Goal: Task Accomplishment & Management: Manage account settings

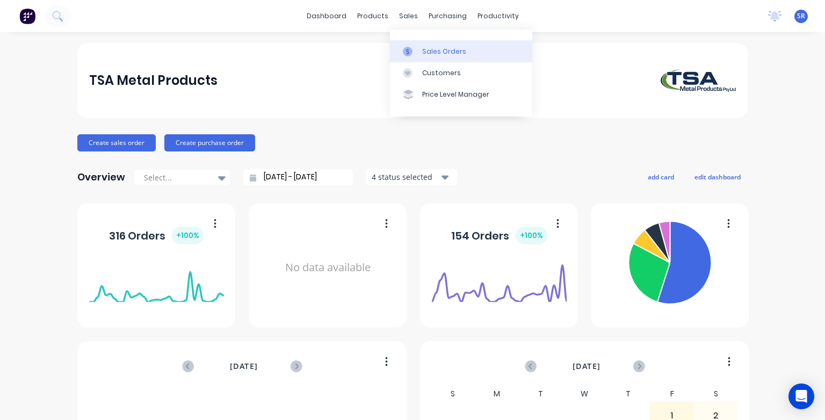
click at [434, 52] on div "Sales Orders" at bounding box center [444, 52] width 44 height 10
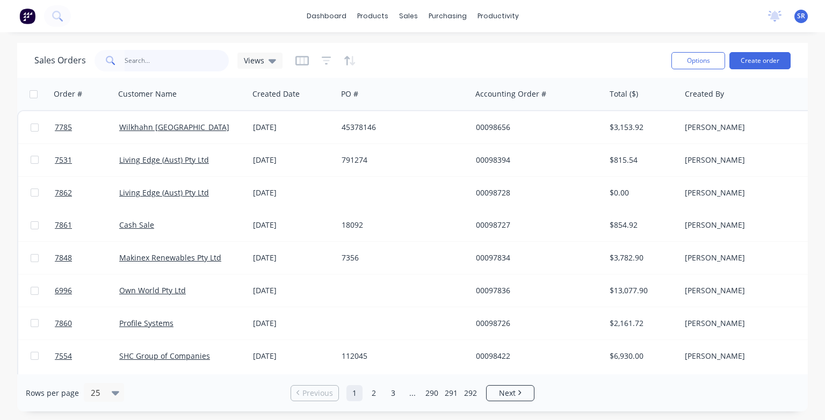
click at [195, 64] on input "text" at bounding box center [177, 60] width 105 height 21
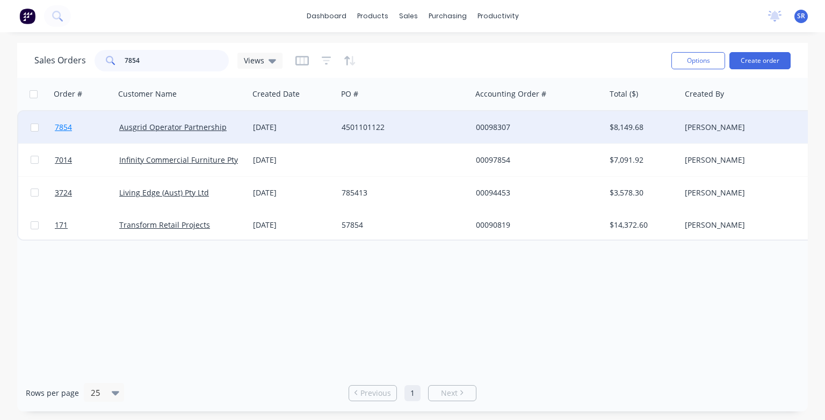
type input "7854"
click at [62, 126] on span "7854" at bounding box center [63, 127] width 17 height 11
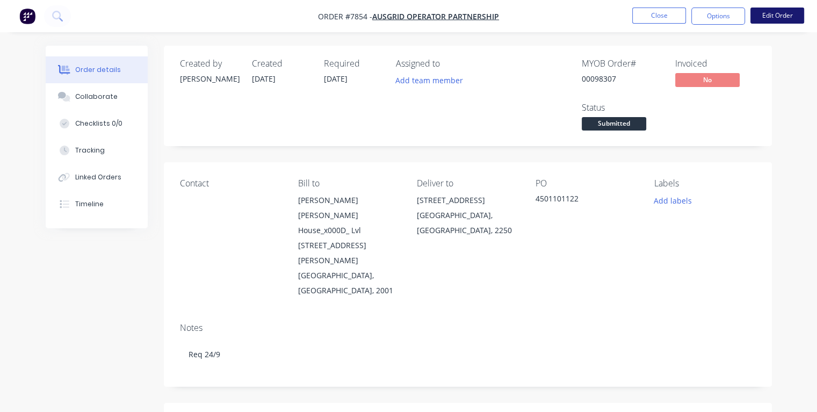
click at [783, 18] on button "Edit Order" at bounding box center [777, 16] width 54 height 16
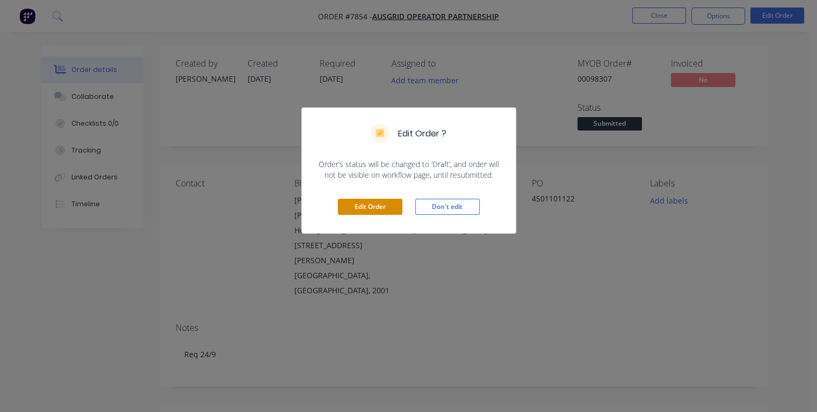
click at [389, 208] on button "Edit Order" at bounding box center [370, 207] width 64 height 16
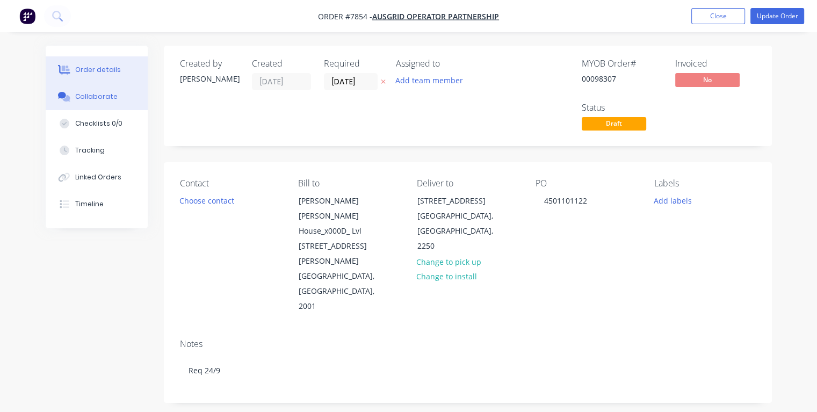
click at [82, 97] on div "Collaborate" at bounding box center [96, 97] width 42 height 10
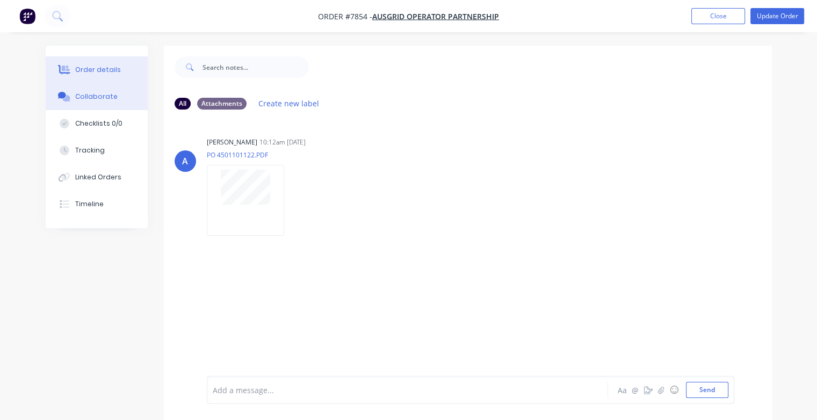
click at [85, 70] on div "Order details" at bounding box center [98, 70] width 46 height 10
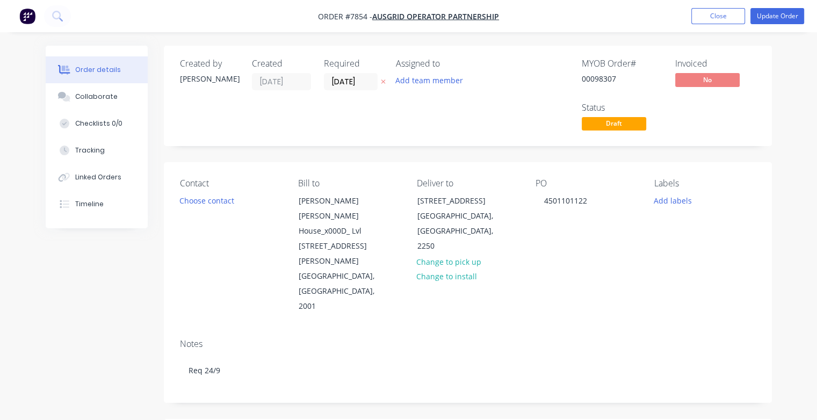
type input "$740.88"
type input "$7,408.80"
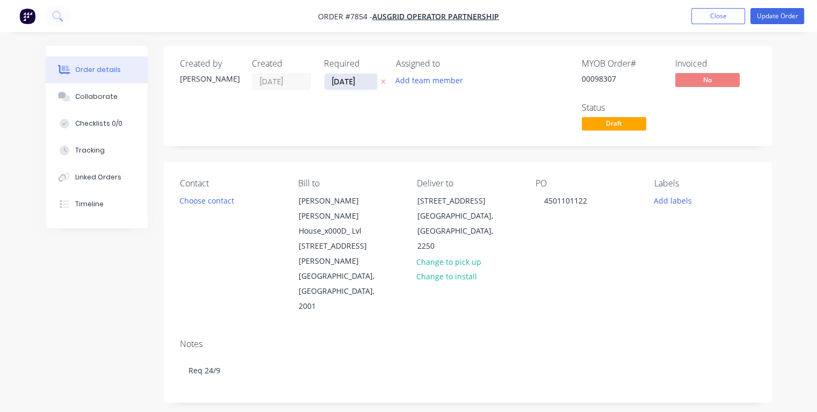
drag, startPoint x: 365, startPoint y: 80, endPoint x: 330, endPoint y: 85, distance: 35.8
click at [330, 85] on input "[DATE]" at bounding box center [350, 82] width 53 height 16
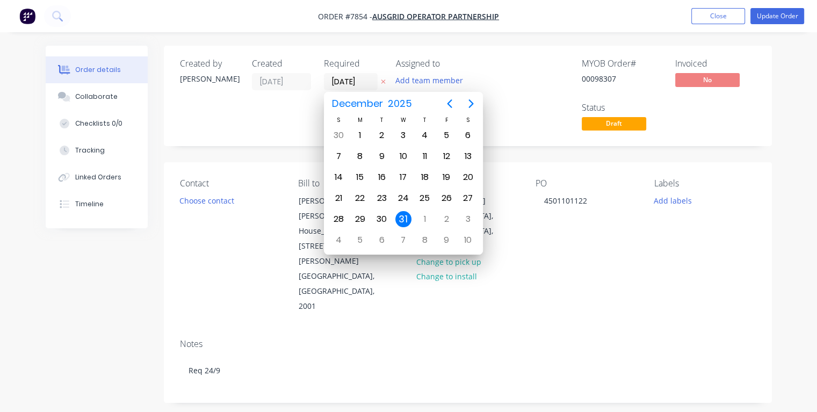
type input "[DATE]"
click at [383, 156] on div "9" at bounding box center [382, 156] width 16 height 16
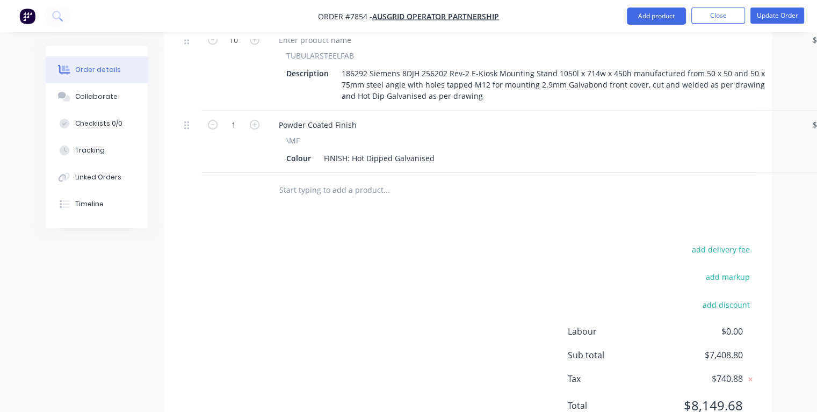
scroll to position [477, 0]
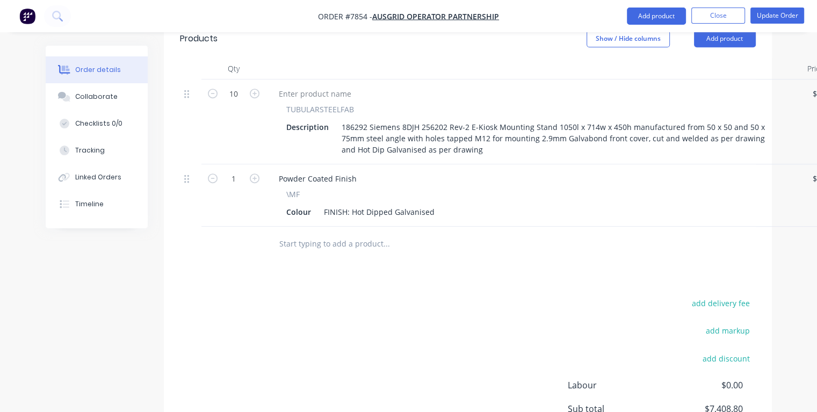
click at [294, 233] on input "text" at bounding box center [386, 243] width 215 height 21
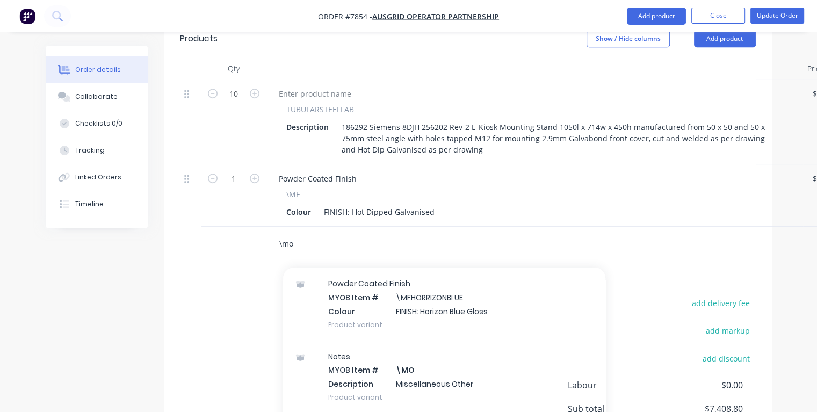
scroll to position [2633, 0]
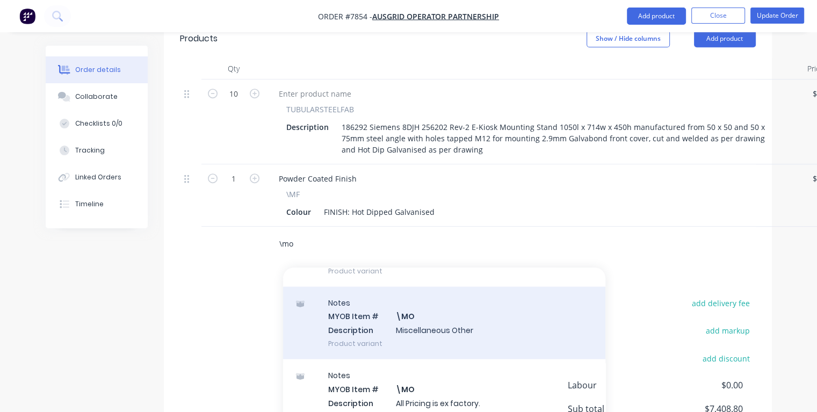
type input "\mo"
click at [402, 286] on div "Notes MYOB Item # \MO Description Miscellaneous Other Product variant" at bounding box center [444, 322] width 322 height 72
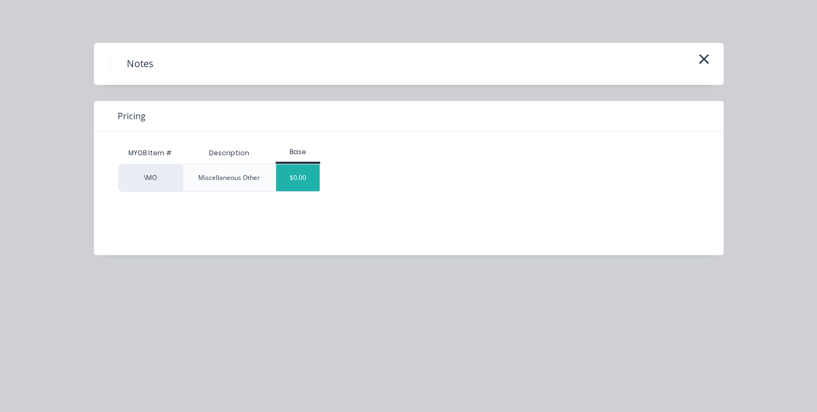
click at [296, 185] on div "$0.00" at bounding box center [297, 177] width 43 height 27
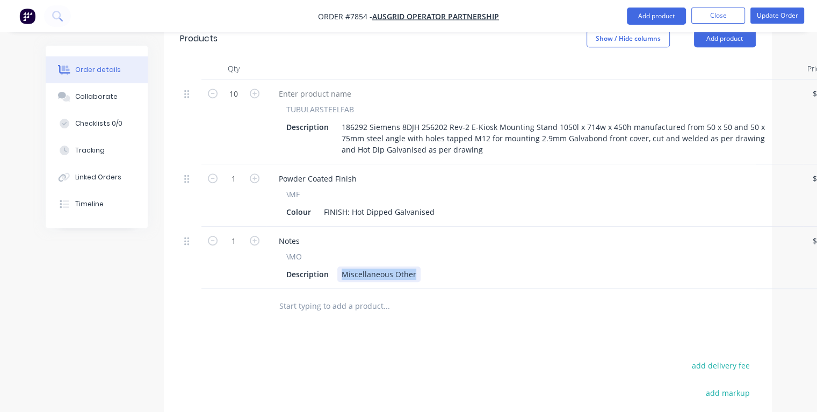
drag, startPoint x: 340, startPoint y: 228, endPoint x: 412, endPoint y: 229, distance: 72.0
click at [412, 266] on div "Miscellaneous Other" at bounding box center [378, 274] width 83 height 16
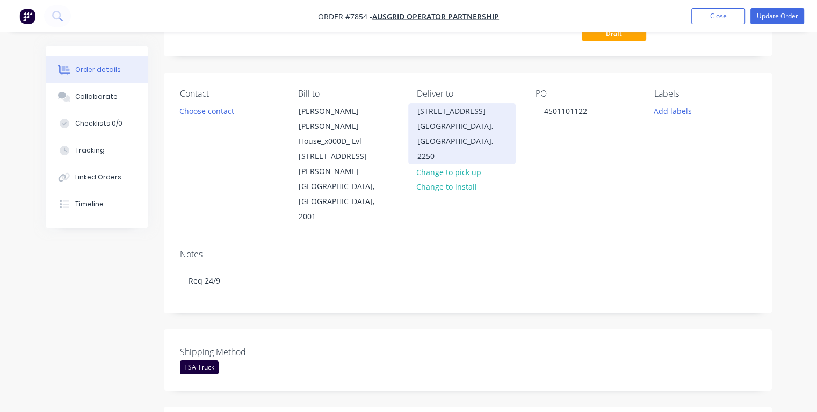
scroll to position [0, 0]
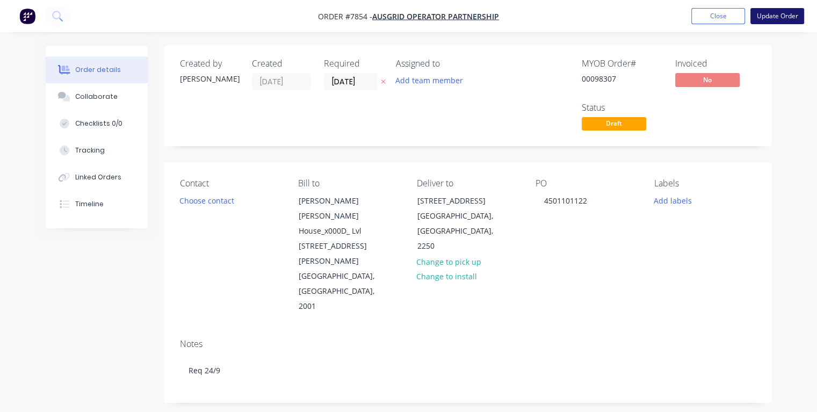
click at [768, 19] on button "Update Order" at bounding box center [777, 16] width 54 height 16
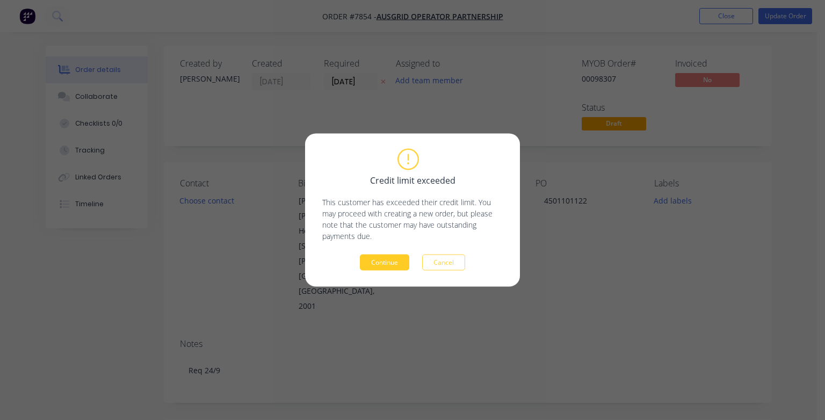
click at [386, 260] on button "Continue" at bounding box center [384, 263] width 49 height 16
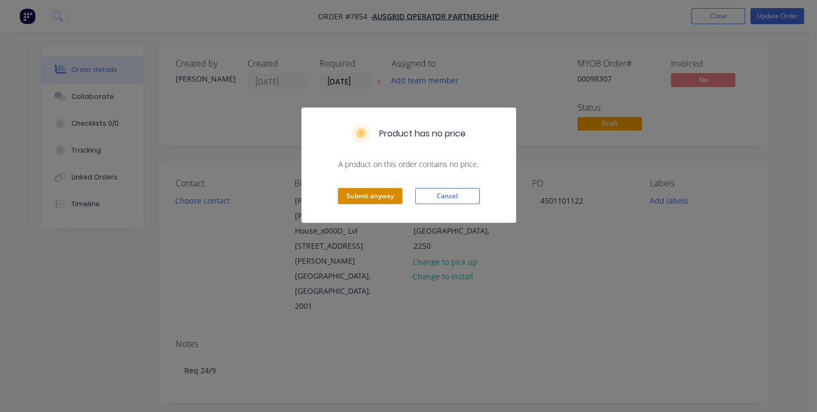
click at [366, 197] on button "Submit anyway" at bounding box center [370, 196] width 64 height 16
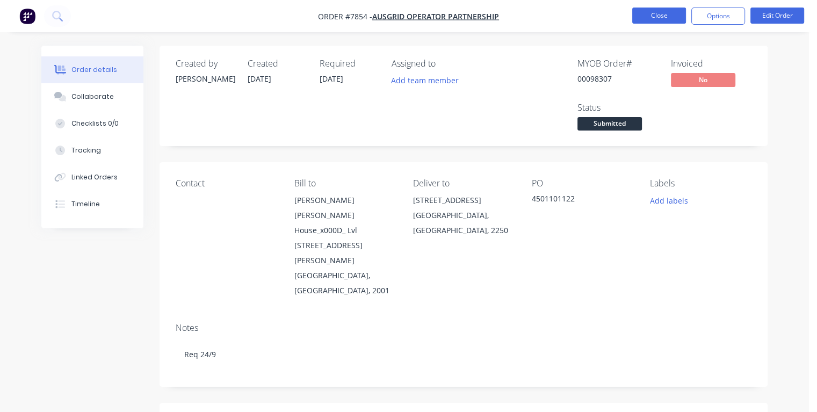
click at [655, 16] on button "Close" at bounding box center [659, 16] width 54 height 16
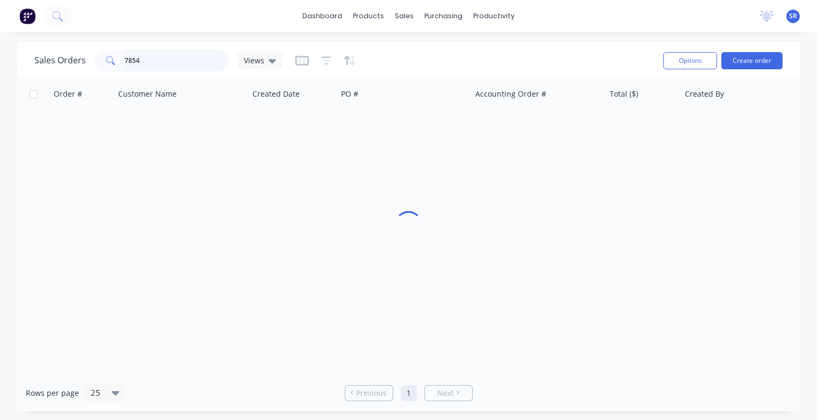
click at [172, 60] on input "7854" at bounding box center [177, 60] width 105 height 21
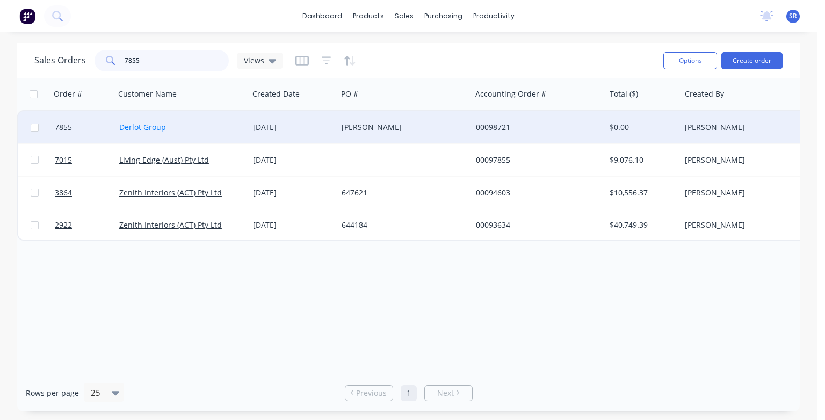
type input "7855"
click at [140, 130] on link "Derlot Group" at bounding box center [142, 127] width 47 height 10
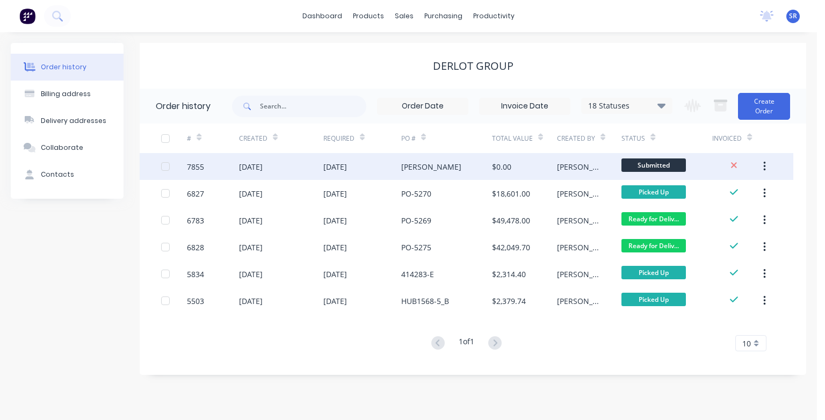
click at [261, 169] on div "[DATE]" at bounding box center [251, 166] width 24 height 11
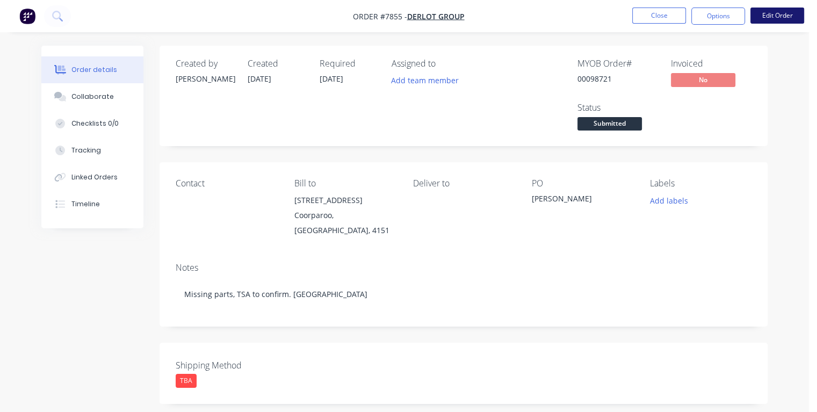
click at [782, 12] on button "Edit Order" at bounding box center [777, 16] width 54 height 16
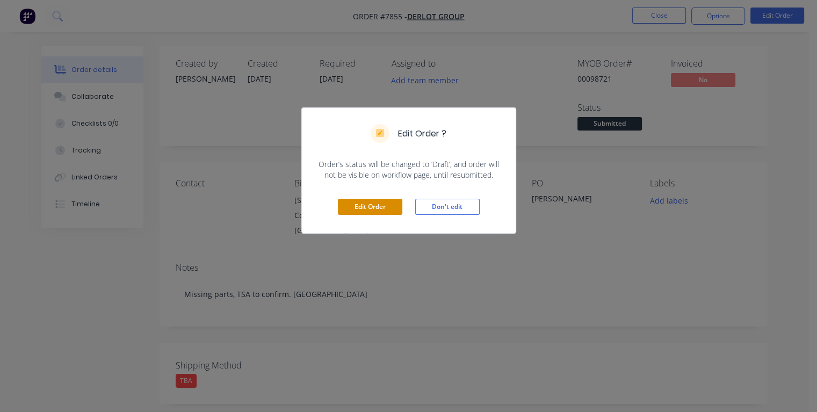
click at [369, 208] on button "Edit Order" at bounding box center [370, 207] width 64 height 16
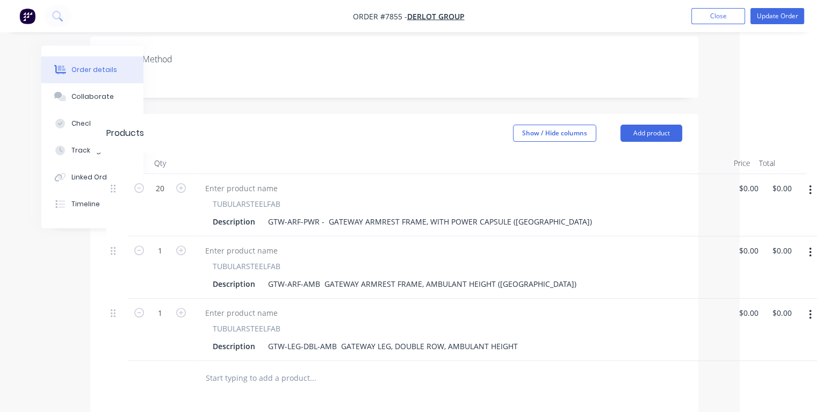
scroll to position [322, 75]
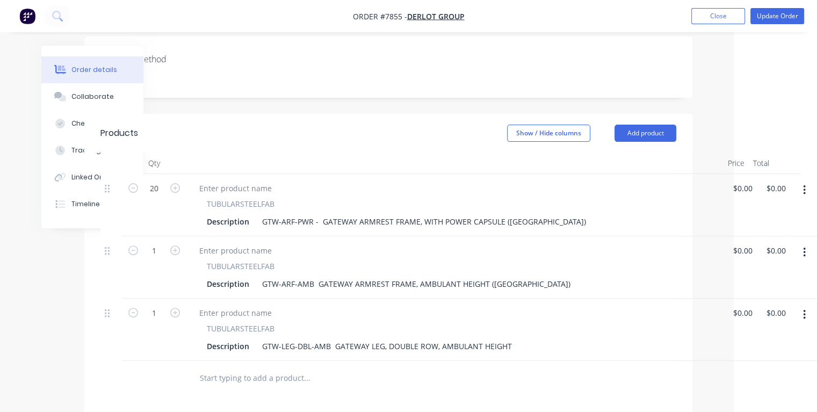
click at [726, 174] on div "$0.00 $0.00" at bounding box center [739, 205] width 33 height 62
click at [733, 180] on input "0" at bounding box center [738, 188] width 12 height 16
type input "$126.00"
type input "$2,520.00"
type input "0"
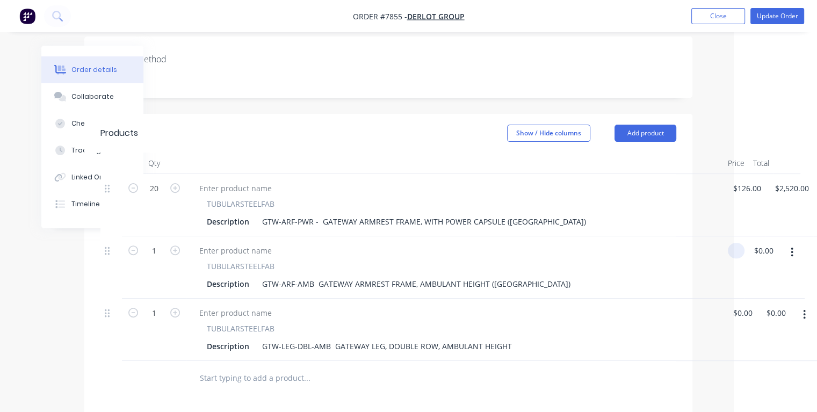
type input "$0.00"
type input "0.000"
type input "$0.000"
drag, startPoint x: 737, startPoint y: 235, endPoint x: 750, endPoint y: 234, distance: 12.9
click at [676, 236] on div "1 TUBULARSTEELFAB Description GTW-ARF-AMB GATEWAY ARMREST FRAME, AMBULANT HEIGH…" at bounding box center [388, 267] width 576 height 62
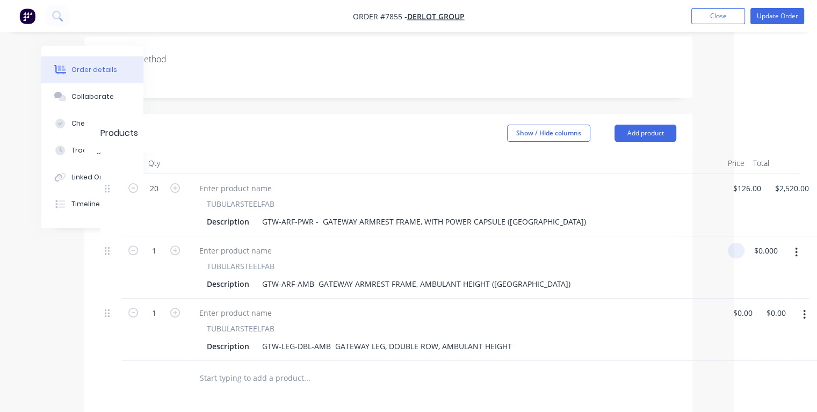
click at [733, 243] on input at bounding box center [738, 251] width 12 height 16
type input "$86.00"
click at [741, 305] on input "0" at bounding box center [738, 313] width 12 height 16
type input "$145.00"
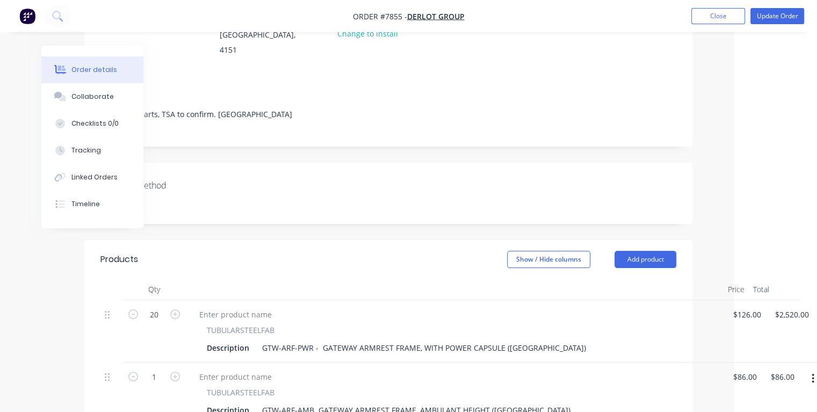
scroll to position [0, 75]
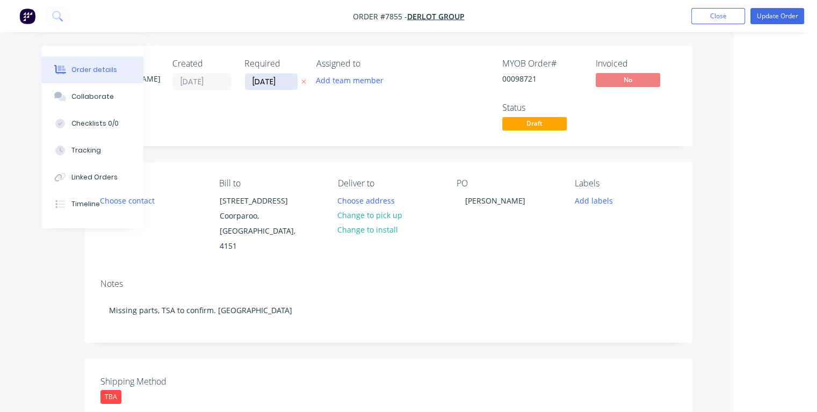
type input "$145.00"
drag, startPoint x: 286, startPoint y: 80, endPoint x: 247, endPoint y: 87, distance: 39.3
click at [247, 87] on input "[DATE]" at bounding box center [271, 82] width 53 height 16
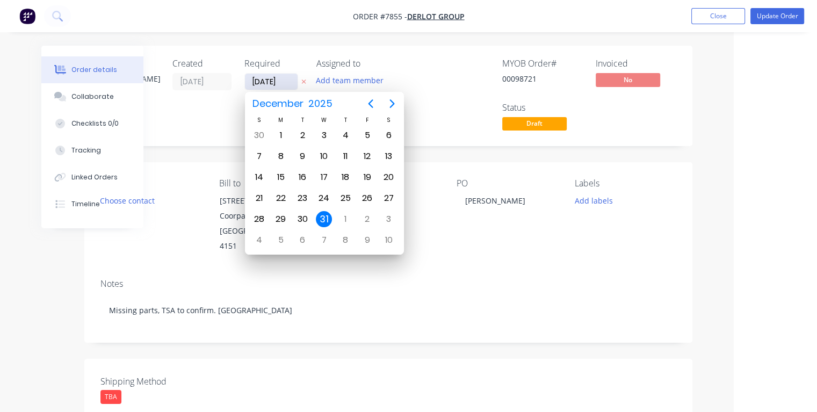
type input "[DATE]"
click at [344, 154] on div "11" at bounding box center [345, 156] width 16 height 16
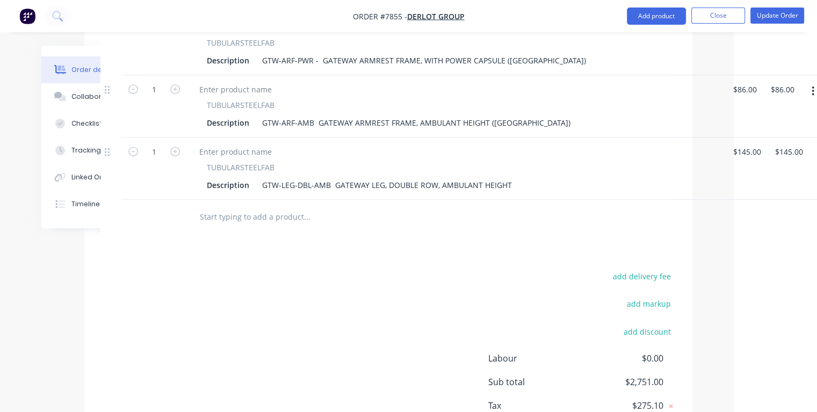
scroll to position [537, 75]
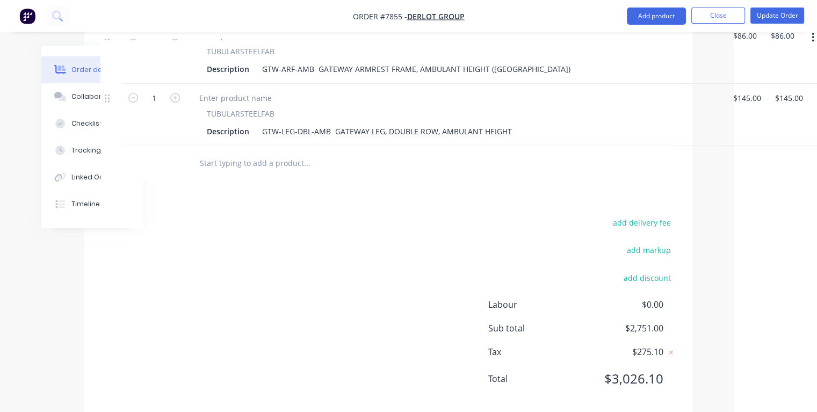
click at [217, 152] on input "text" at bounding box center [306, 162] width 215 height 21
type input "?"
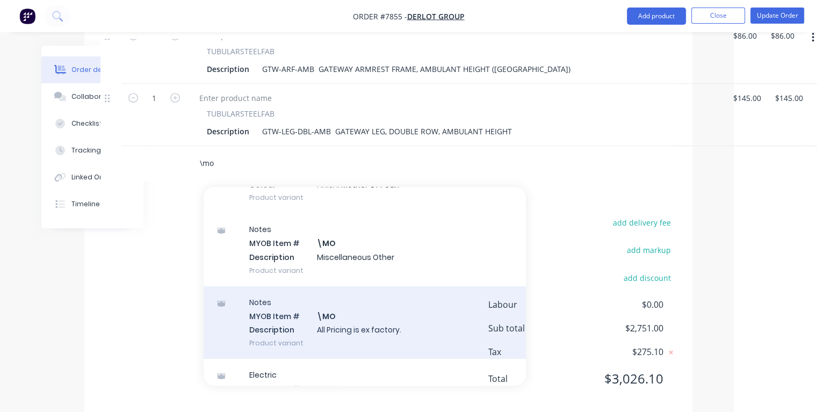
scroll to position [161, 0]
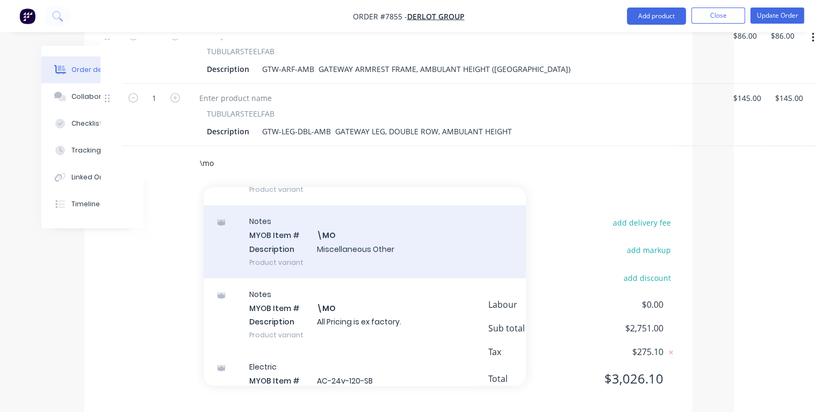
type input "\mo"
click at [297, 230] on div "Notes MYOB Item # \MO Description Miscellaneous Other Product variant" at bounding box center [365, 241] width 322 height 72
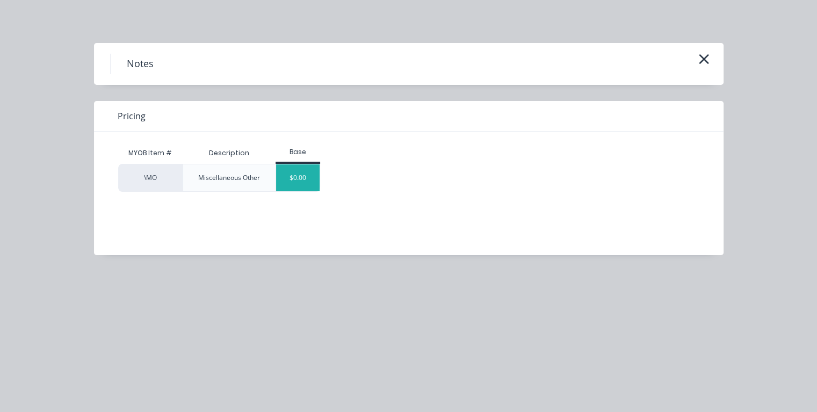
click at [294, 181] on div "$0.00" at bounding box center [297, 177] width 43 height 27
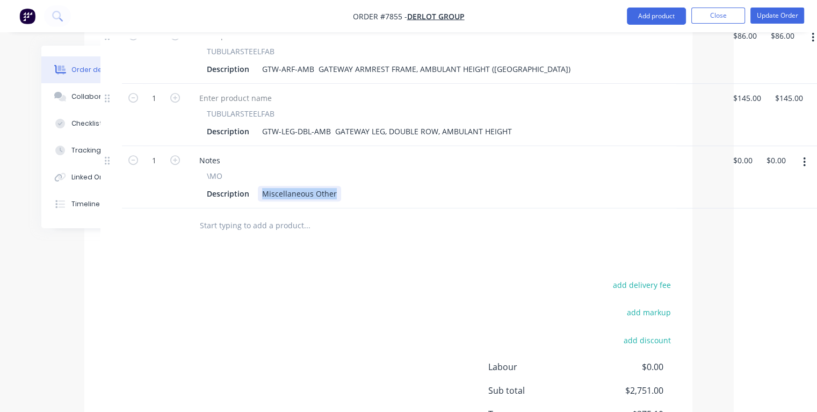
drag, startPoint x: 261, startPoint y: 175, endPoint x: 342, endPoint y: 182, distance: 81.4
click at [342, 186] on div "Description Miscellaneous Other" at bounding box center [452, 194] width 500 height 16
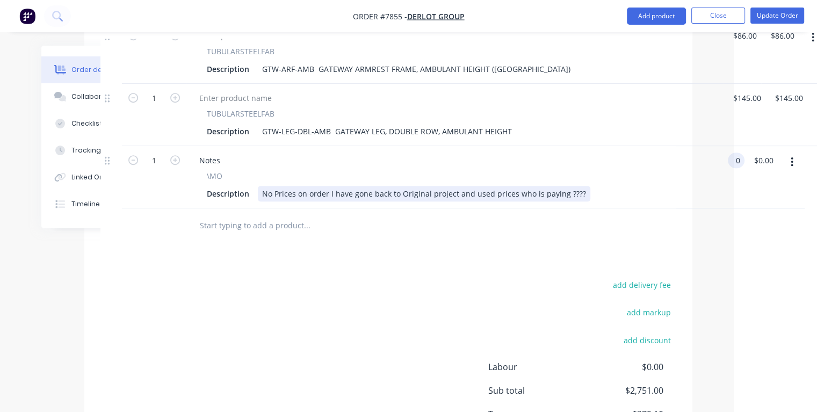
type input "$0.00"
drag, startPoint x: 413, startPoint y: 177, endPoint x: 402, endPoint y: 178, distance: 11.9
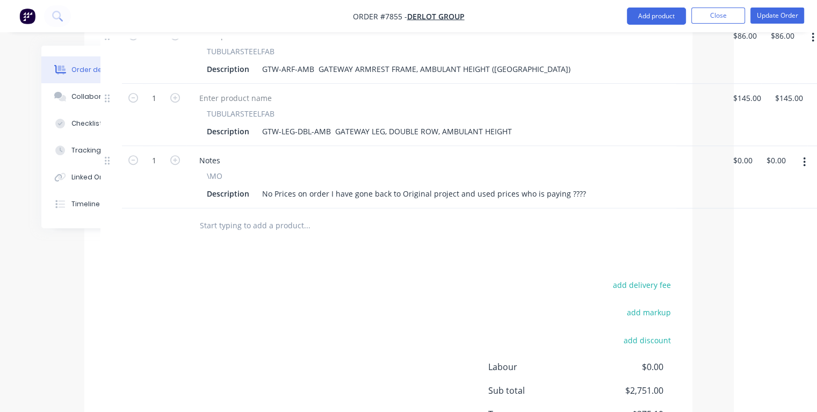
drag, startPoint x: 402, startPoint y: 178, endPoint x: 582, endPoint y: 143, distance: 183.3
click at [582, 152] on div "Notes" at bounding box center [455, 160] width 528 height 16
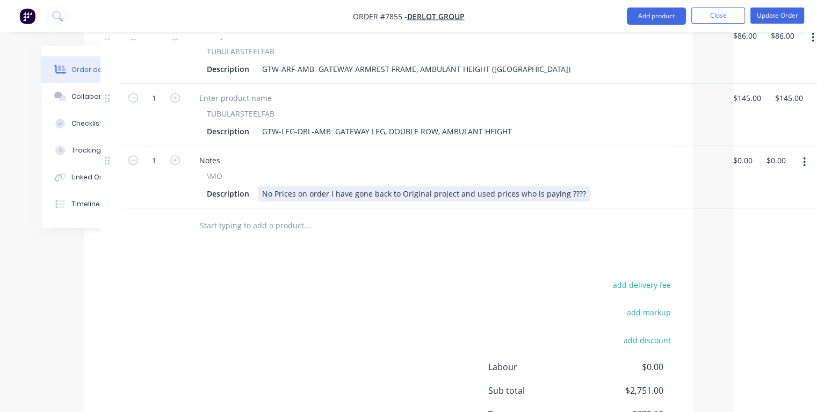
click at [585, 186] on div "Description No Prices on order I have gone back to Original project and used pr…" at bounding box center [452, 194] width 500 height 16
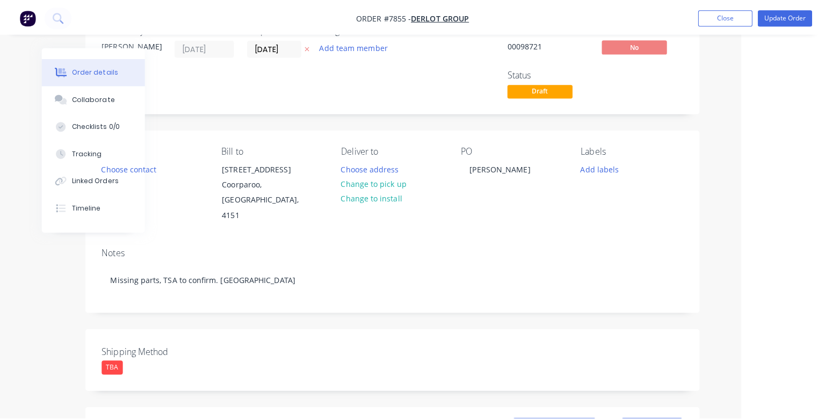
scroll to position [0, 75]
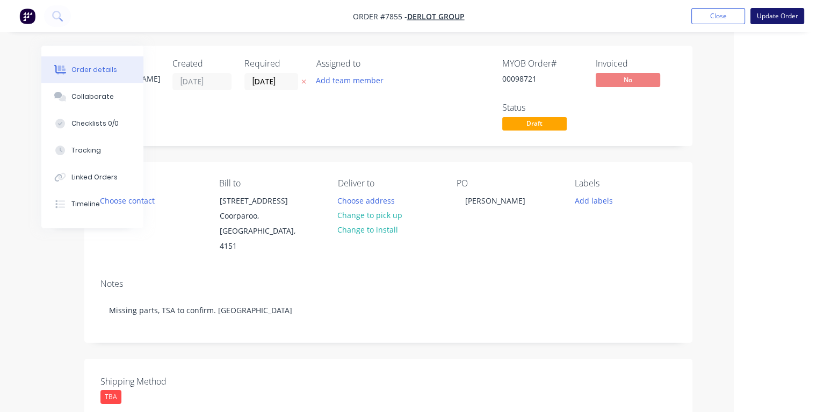
click at [761, 17] on button "Update Order" at bounding box center [777, 16] width 54 height 16
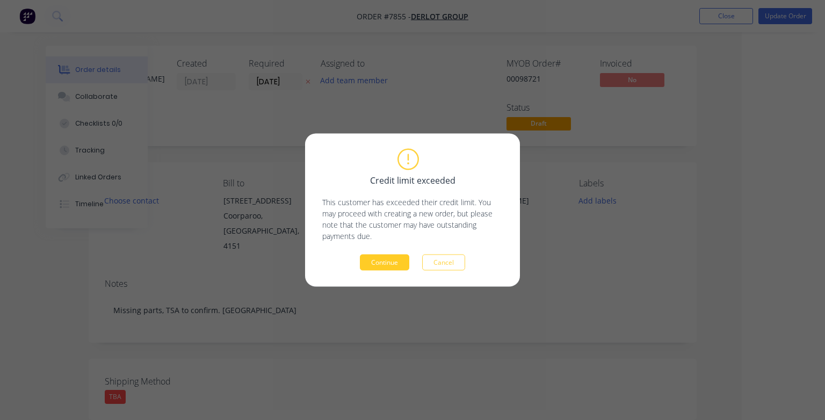
click at [394, 261] on button "Continue" at bounding box center [384, 263] width 49 height 16
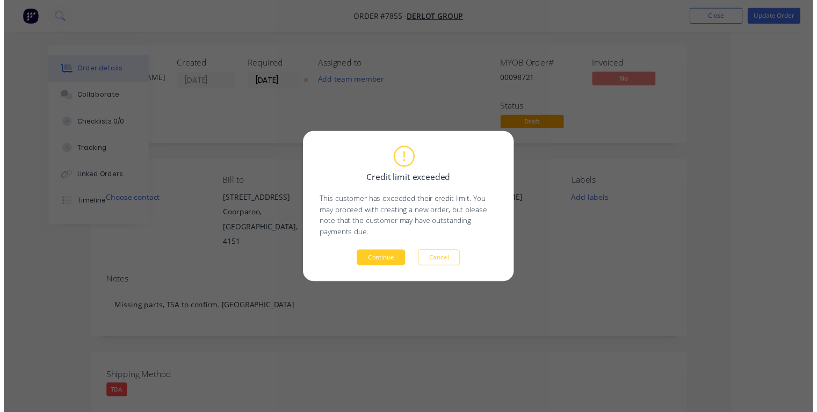
scroll to position [0, 58]
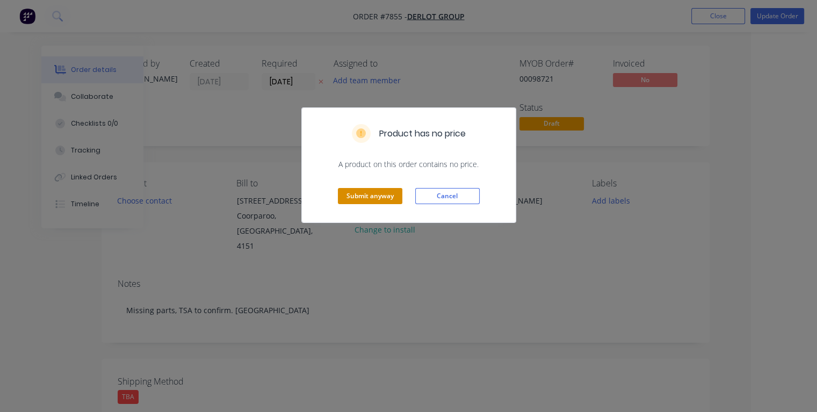
click at [376, 202] on button "Submit anyway" at bounding box center [370, 196] width 64 height 16
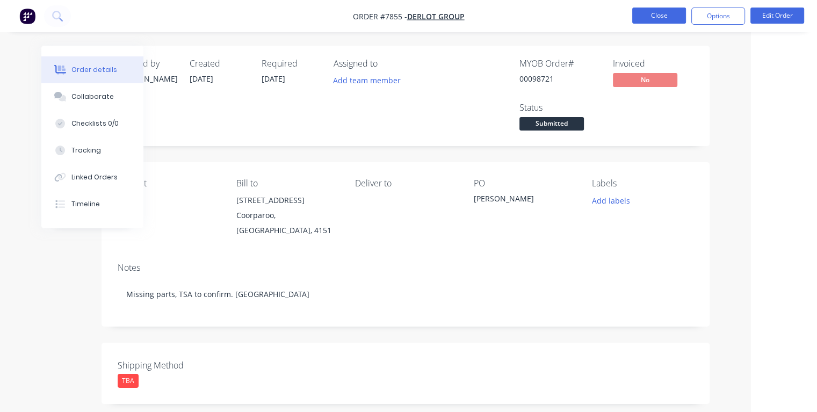
click at [651, 18] on button "Close" at bounding box center [659, 16] width 54 height 16
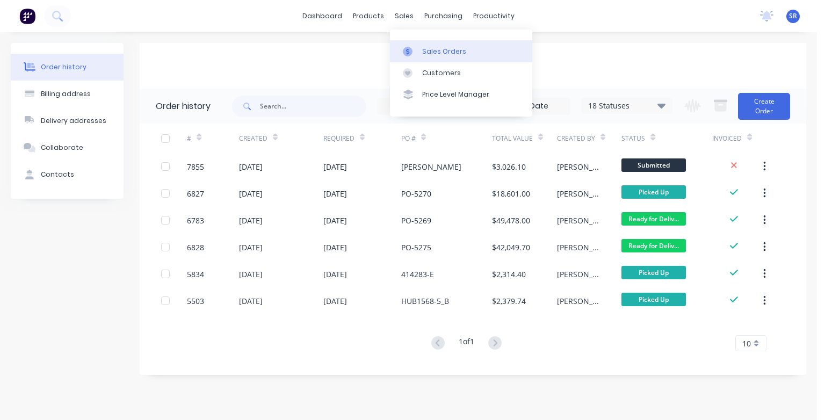
click at [423, 50] on div "Sales Orders" at bounding box center [444, 52] width 44 height 10
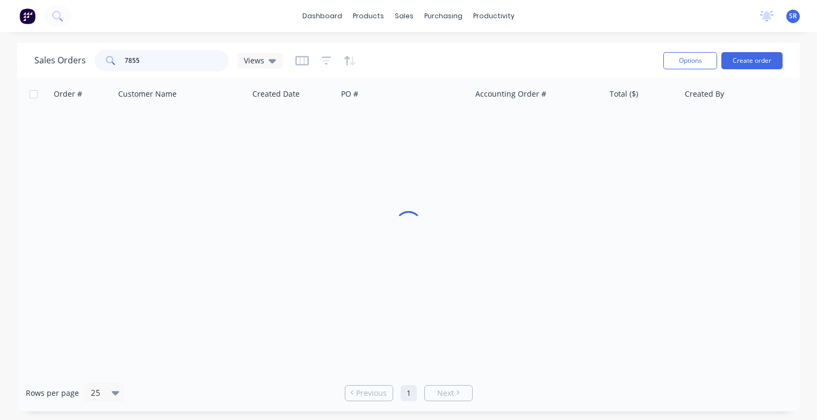
click at [176, 64] on input "7855" at bounding box center [177, 60] width 105 height 21
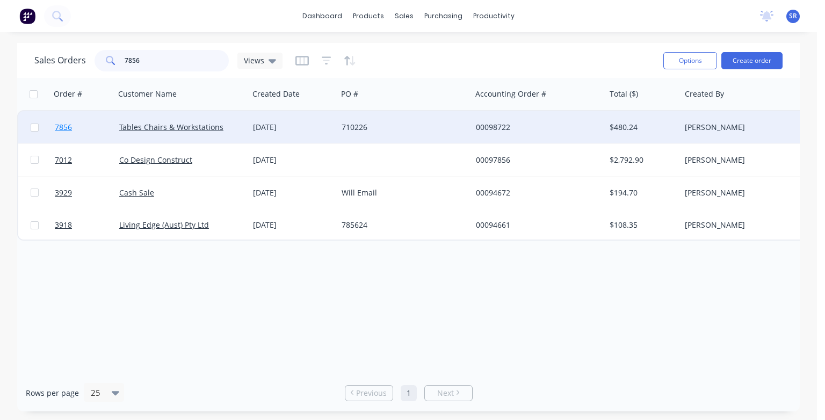
type input "7856"
click at [62, 129] on span "7856" at bounding box center [63, 127] width 17 height 11
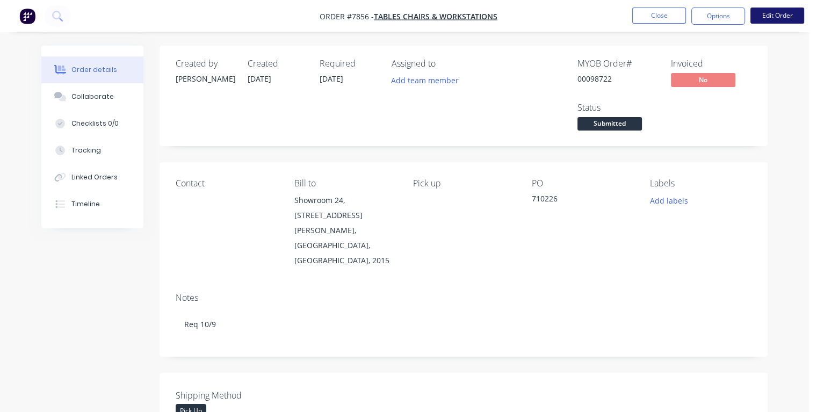
click at [768, 18] on button "Edit Order" at bounding box center [777, 16] width 54 height 16
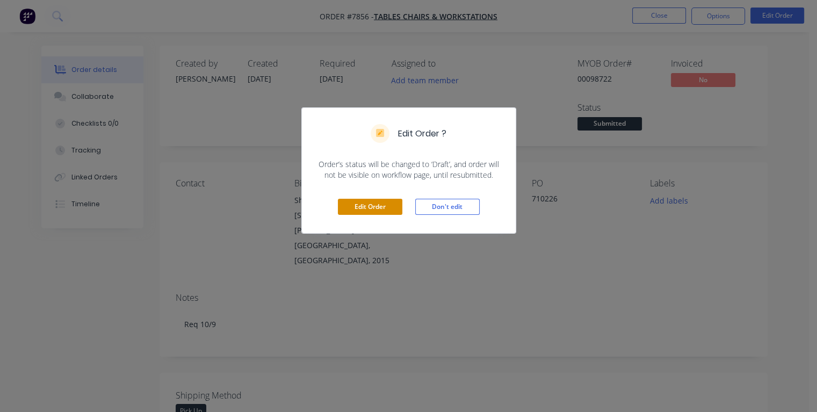
click at [382, 203] on button "Edit Order" at bounding box center [370, 207] width 64 height 16
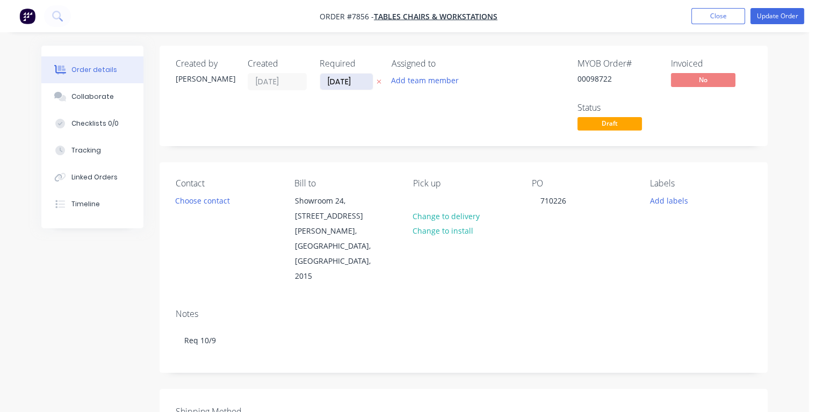
drag, startPoint x: 358, startPoint y: 79, endPoint x: 325, endPoint y: 85, distance: 33.3
click at [325, 85] on input "[DATE]" at bounding box center [346, 82] width 53 height 16
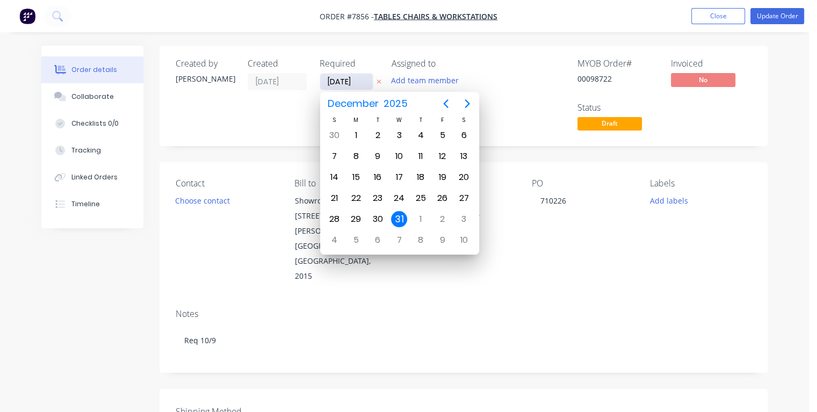
type input "[DATE]"
click at [375, 154] on div "9" at bounding box center [377, 156] width 16 height 16
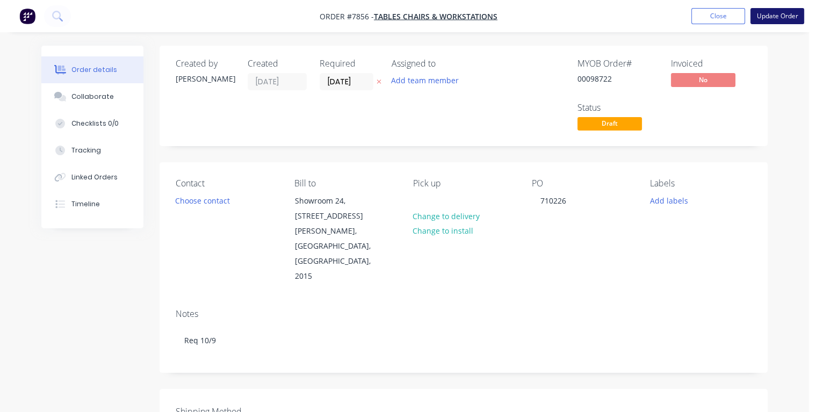
click at [766, 12] on button "Update Order" at bounding box center [777, 16] width 54 height 16
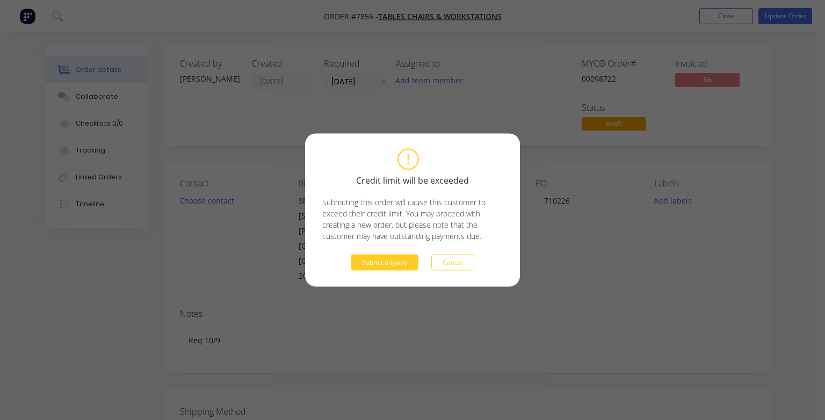
click at [398, 259] on button "Submit anyway" at bounding box center [385, 263] width 68 height 16
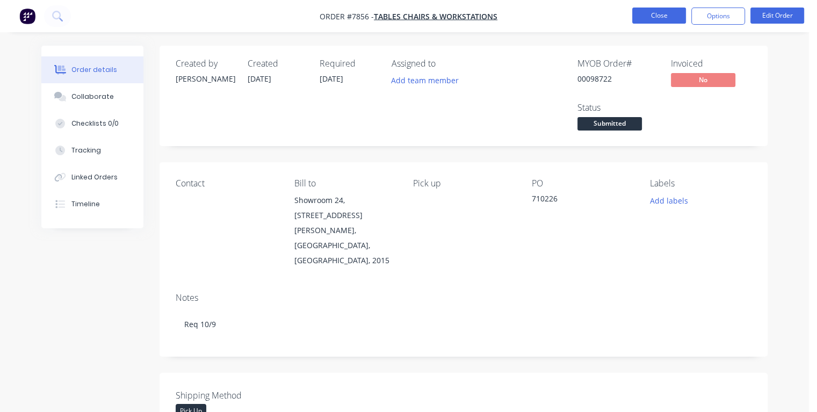
click at [651, 14] on button "Close" at bounding box center [659, 16] width 54 height 16
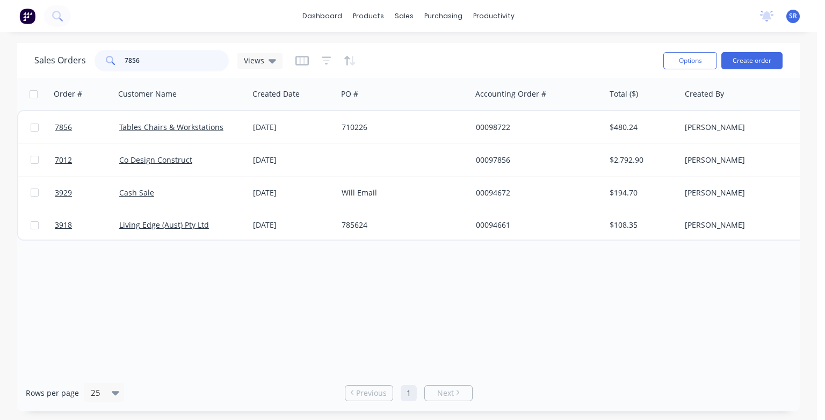
click at [157, 63] on input "7856" at bounding box center [177, 60] width 105 height 21
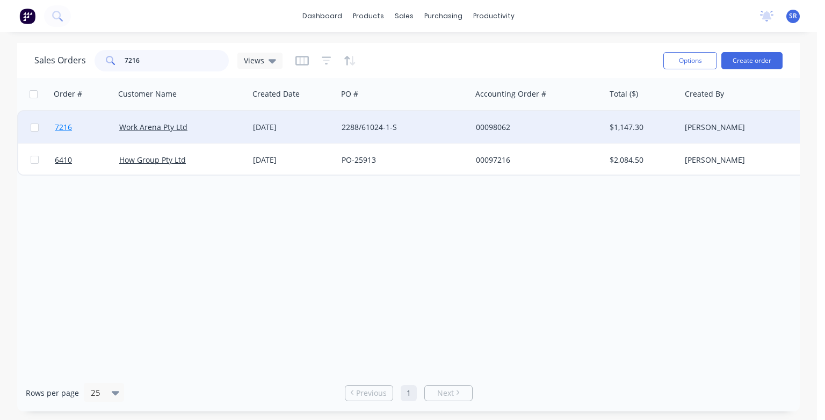
type input "7216"
click at [56, 128] on span "7216" at bounding box center [63, 127] width 17 height 11
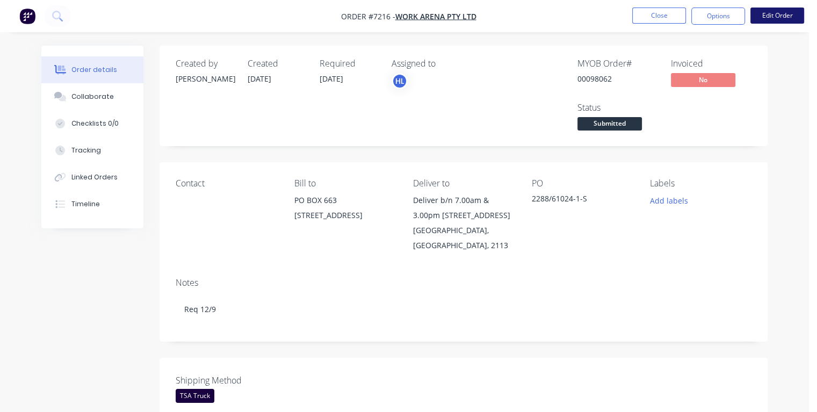
click at [771, 16] on button "Edit Order" at bounding box center [777, 16] width 54 height 16
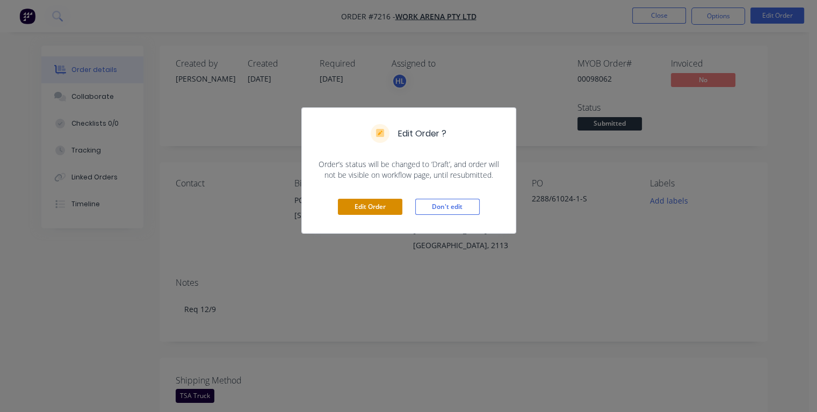
click at [375, 206] on button "Edit Order" at bounding box center [370, 207] width 64 height 16
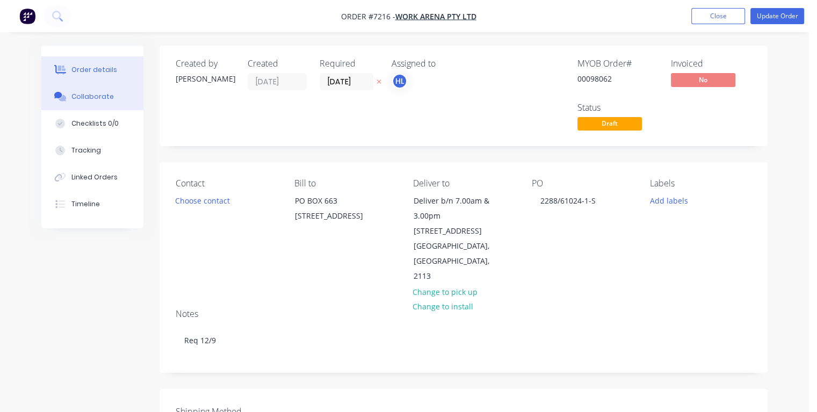
click at [101, 95] on div "Collaborate" at bounding box center [92, 97] width 42 height 10
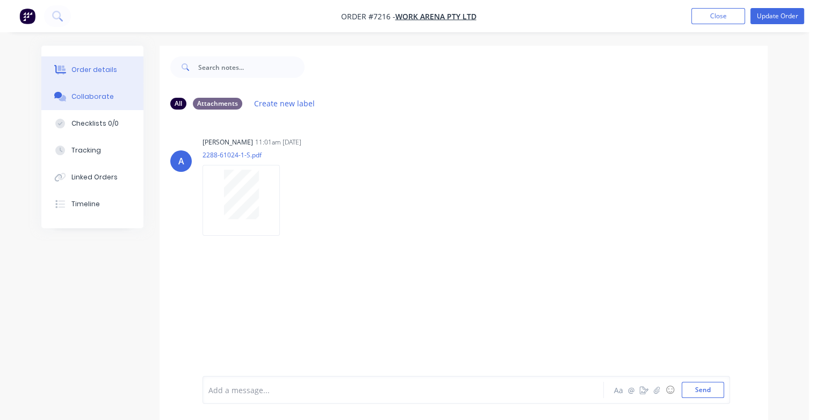
click at [82, 67] on div "Order details" at bounding box center [94, 70] width 46 height 10
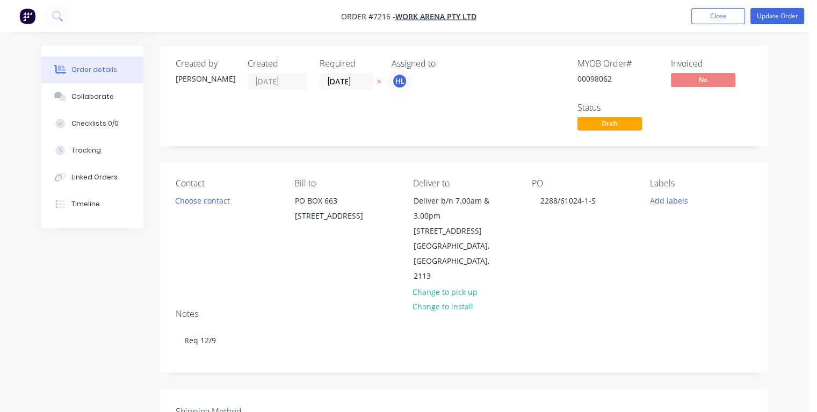
drag, startPoint x: 366, startPoint y: 81, endPoint x: 317, endPoint y: 84, distance: 49.0
click at [317, 84] on div "Created by [PERSON_NAME] Created [DATE] Required [DATE] Assigned to HL" at bounding box center [337, 96] width 323 height 75
type input "[DATE]"
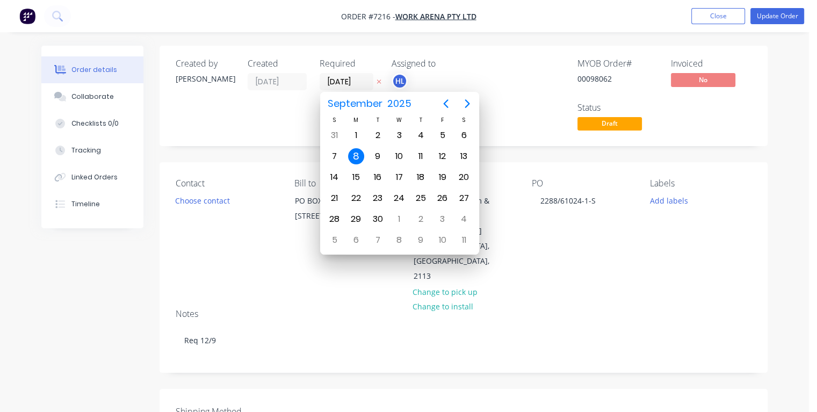
click at [355, 158] on div "8" at bounding box center [356, 156] width 16 height 16
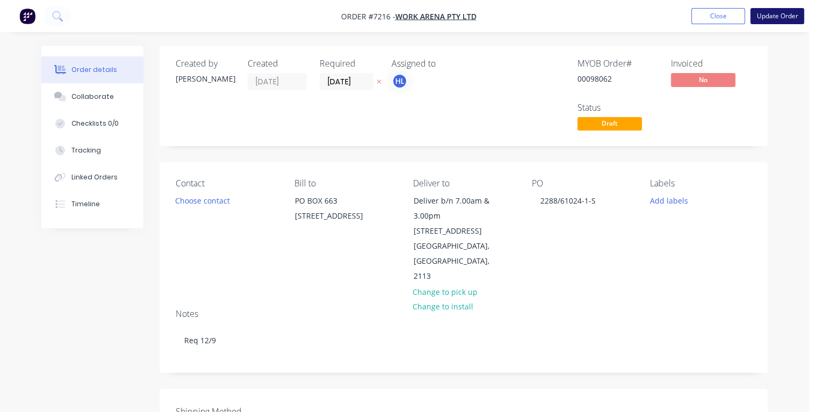
click at [761, 18] on button "Update Order" at bounding box center [777, 16] width 54 height 16
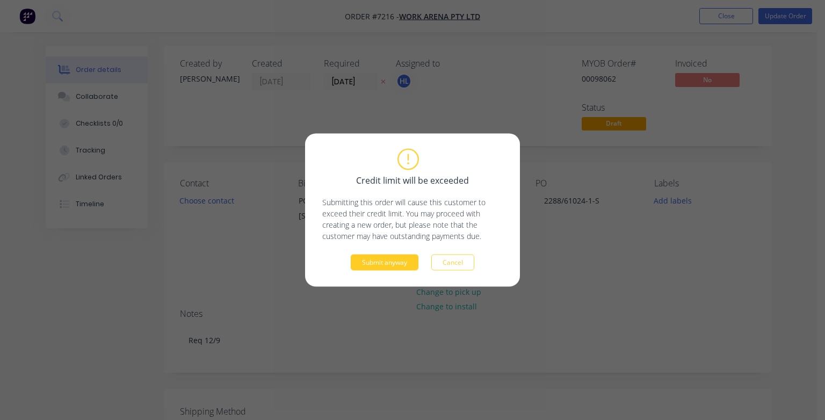
click at [374, 265] on button "Submit anyway" at bounding box center [385, 263] width 68 height 16
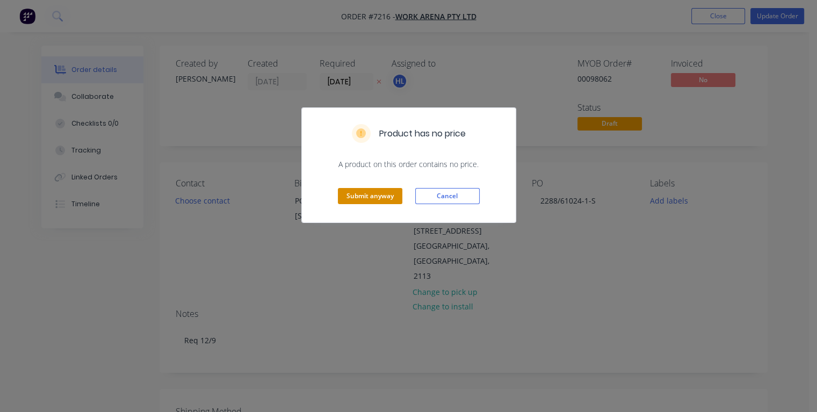
click at [352, 192] on button "Submit anyway" at bounding box center [370, 196] width 64 height 16
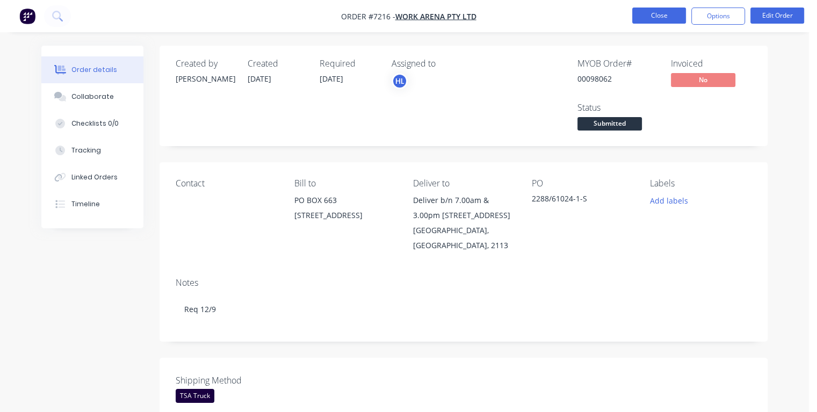
click at [651, 16] on button "Close" at bounding box center [659, 16] width 54 height 16
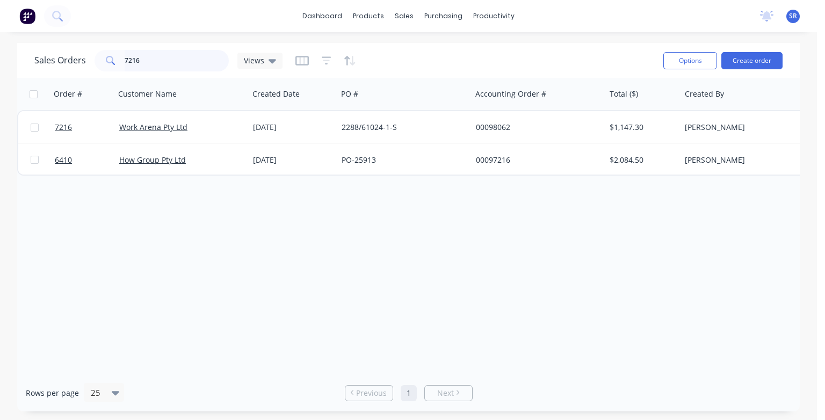
click at [137, 60] on input "7216" at bounding box center [177, 60] width 105 height 21
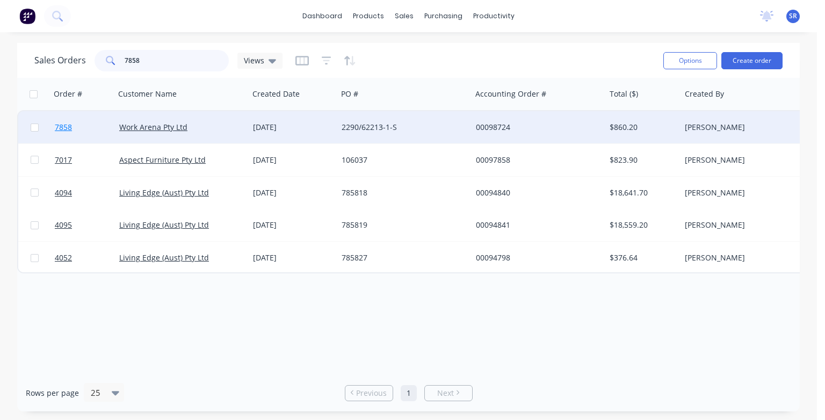
type input "7858"
click at [61, 130] on span "7858" at bounding box center [63, 127] width 17 height 11
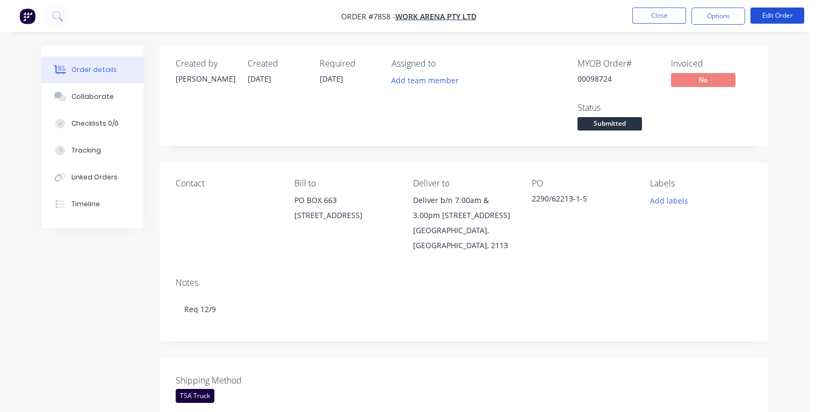
click at [783, 17] on button "Edit Order" at bounding box center [777, 16] width 54 height 16
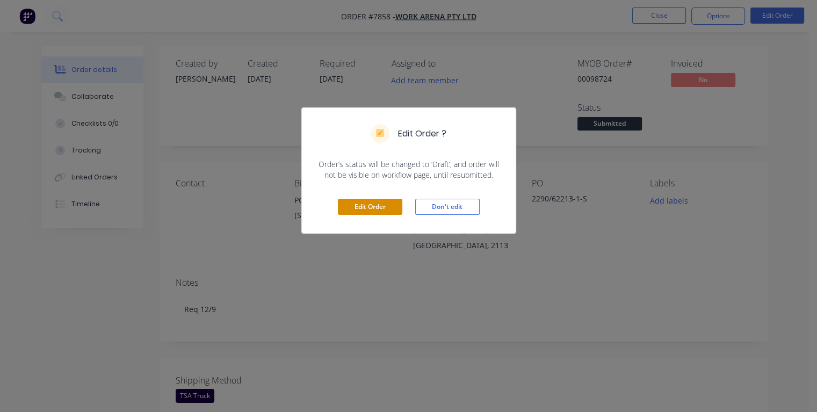
click at [365, 205] on button "Edit Order" at bounding box center [370, 207] width 64 height 16
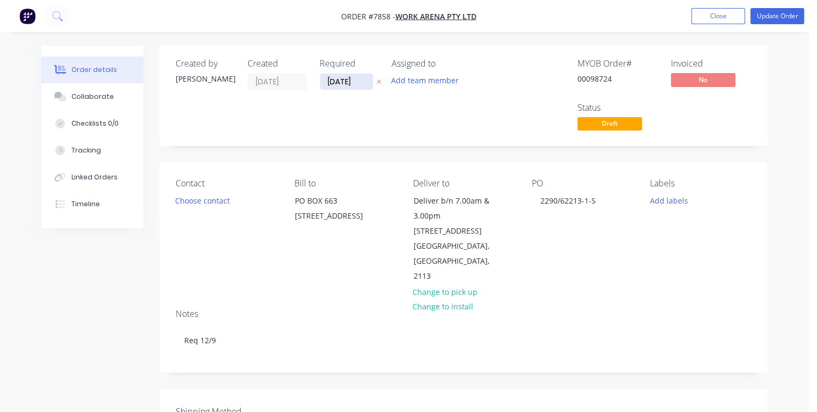
drag, startPoint x: 359, startPoint y: 81, endPoint x: 324, endPoint y: 85, distance: 35.2
click at [324, 85] on input "[DATE]" at bounding box center [346, 82] width 53 height 16
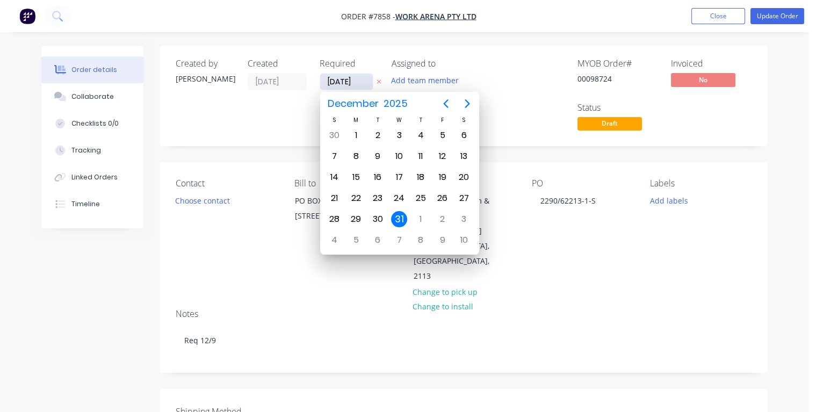
type input "[DATE]"
click at [354, 153] on div "8" at bounding box center [356, 156] width 16 height 16
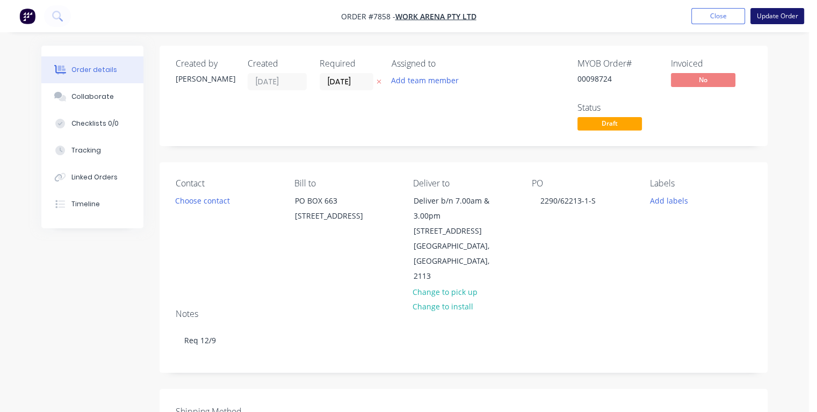
click at [771, 17] on button "Update Order" at bounding box center [777, 16] width 54 height 16
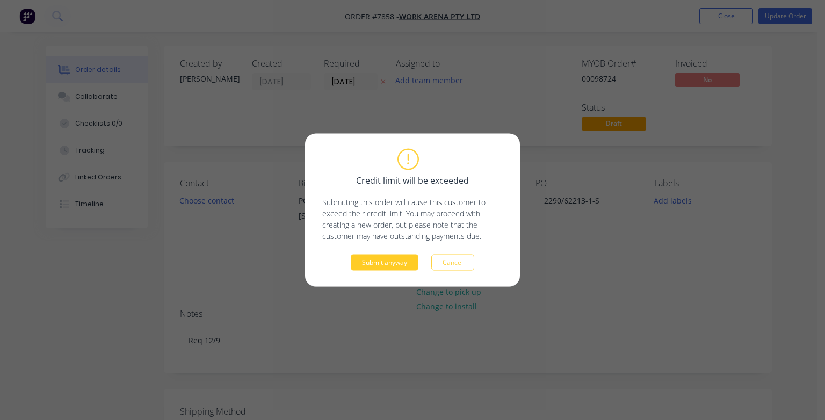
click at [408, 261] on button "Submit anyway" at bounding box center [385, 263] width 68 height 16
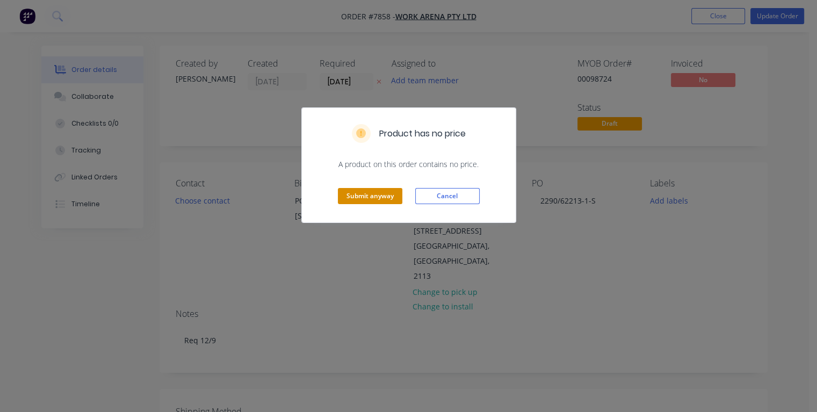
click at [380, 193] on button "Submit anyway" at bounding box center [370, 196] width 64 height 16
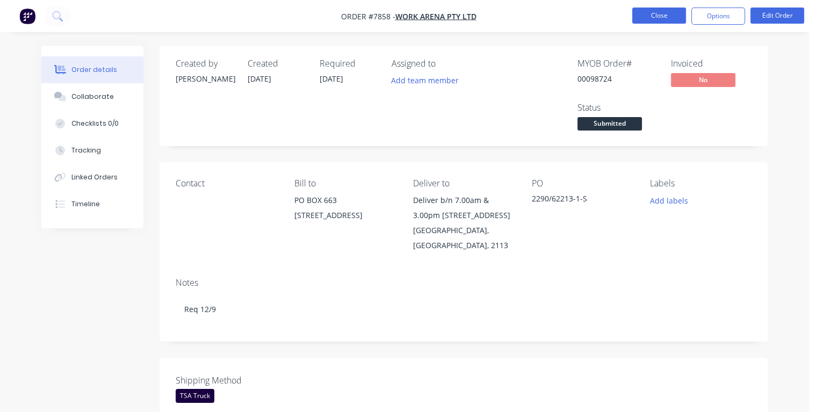
click at [658, 18] on button "Close" at bounding box center [659, 16] width 54 height 16
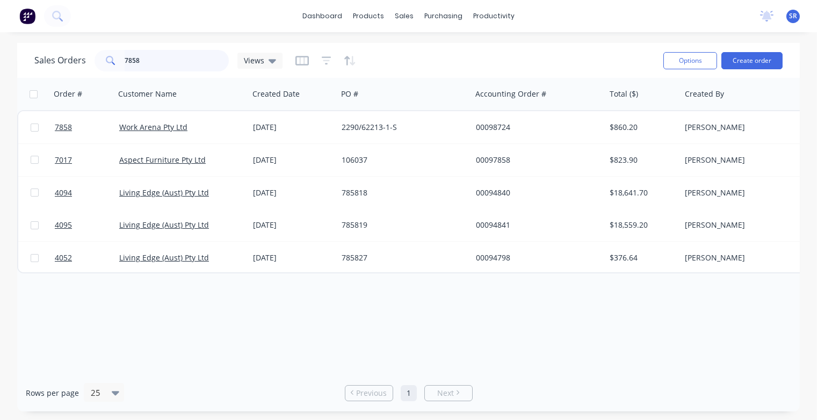
click at [163, 61] on input "7858" at bounding box center [177, 60] width 105 height 21
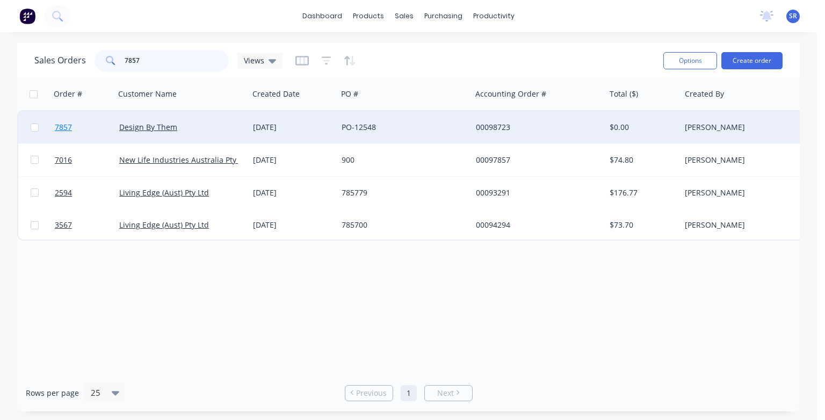
type input "7857"
click at [60, 129] on span "7857" at bounding box center [63, 127] width 17 height 11
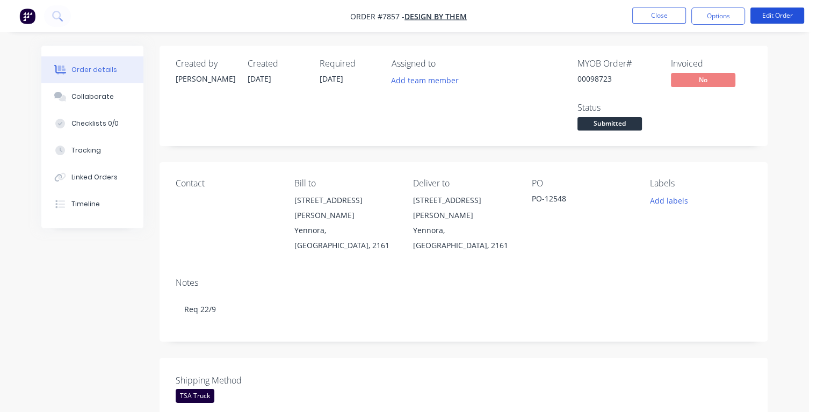
click at [774, 18] on button "Edit Order" at bounding box center [777, 16] width 54 height 16
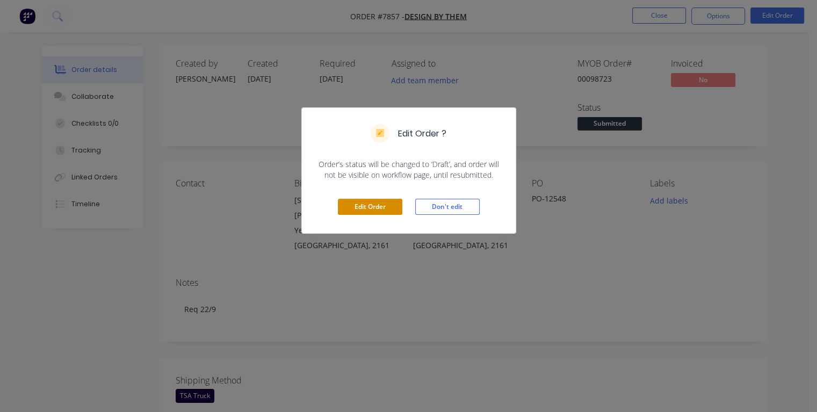
click at [371, 212] on button "Edit Order" at bounding box center [370, 207] width 64 height 16
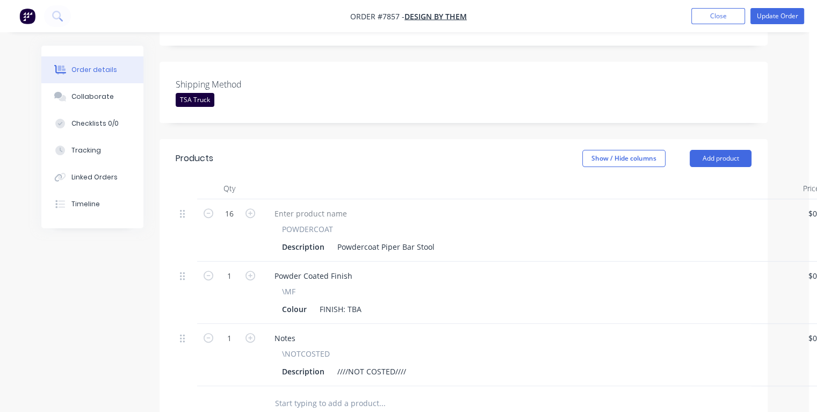
scroll to position [483, 0]
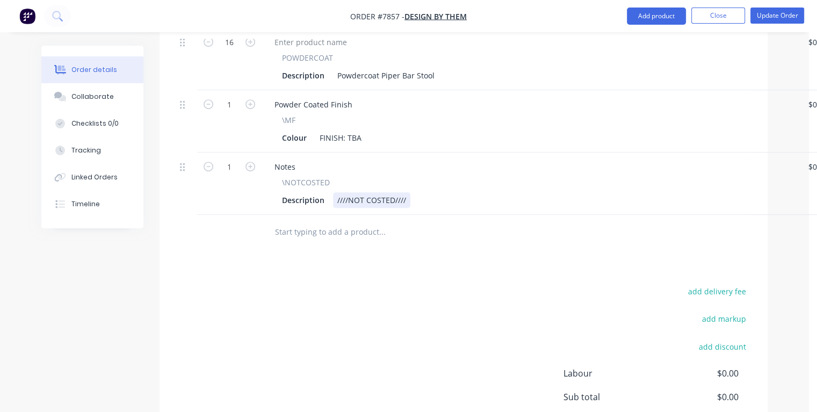
click at [415, 192] on div "Description ////NOT COSTED////" at bounding box center [528, 200] width 500 height 16
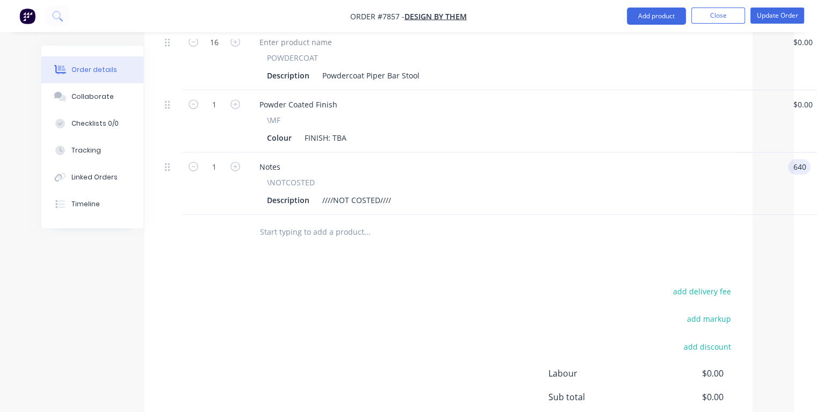
type input "$640.00"
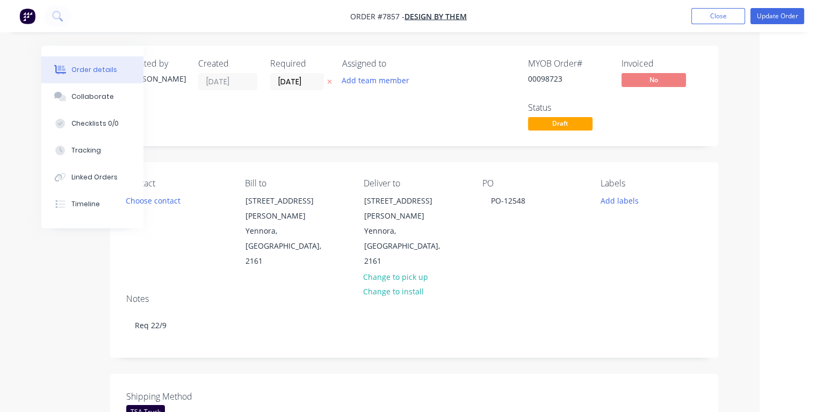
scroll to position [0, 0]
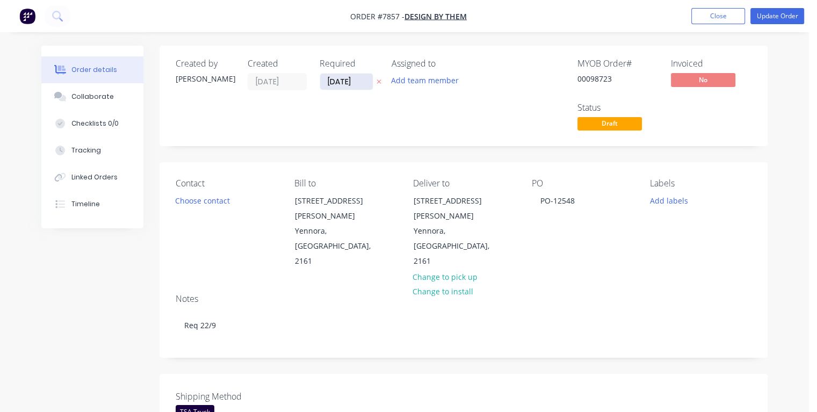
type input "$640.00"
drag, startPoint x: 359, startPoint y: 78, endPoint x: 319, endPoint y: 83, distance: 39.5
click at [320, 83] on input "[DATE]" at bounding box center [346, 82] width 53 height 16
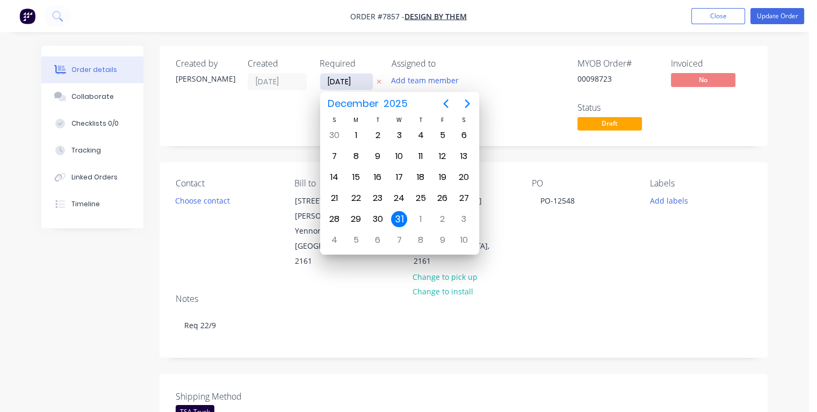
type input "[DATE]"
click at [441, 172] on div "19" at bounding box center [442, 177] width 16 height 16
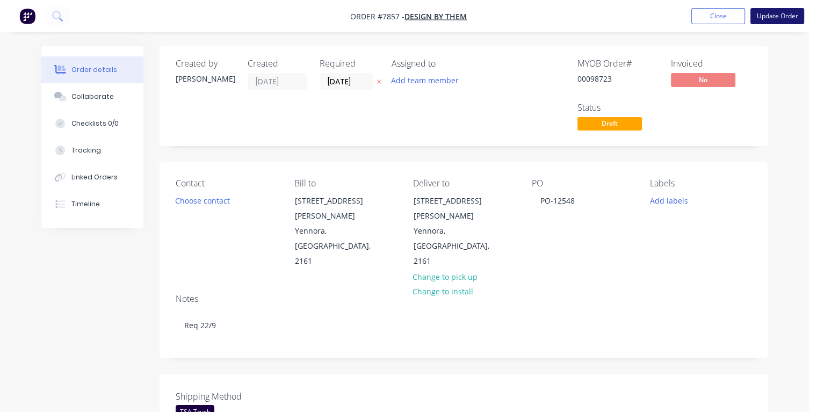
click at [773, 16] on button "Update Order" at bounding box center [777, 16] width 54 height 16
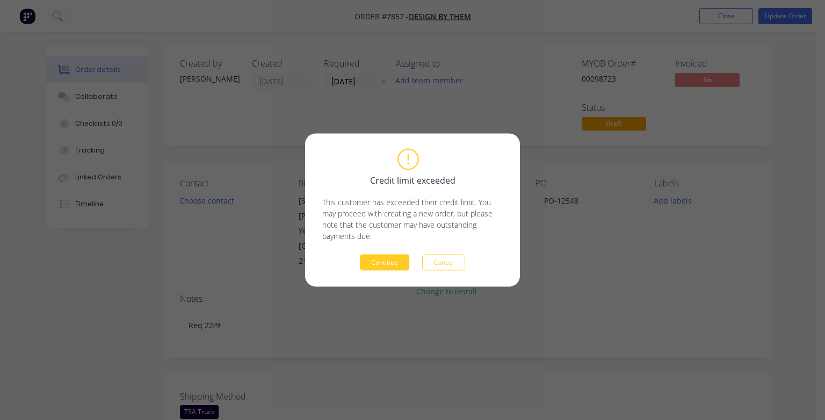
click at [376, 263] on button "Continue" at bounding box center [384, 263] width 49 height 16
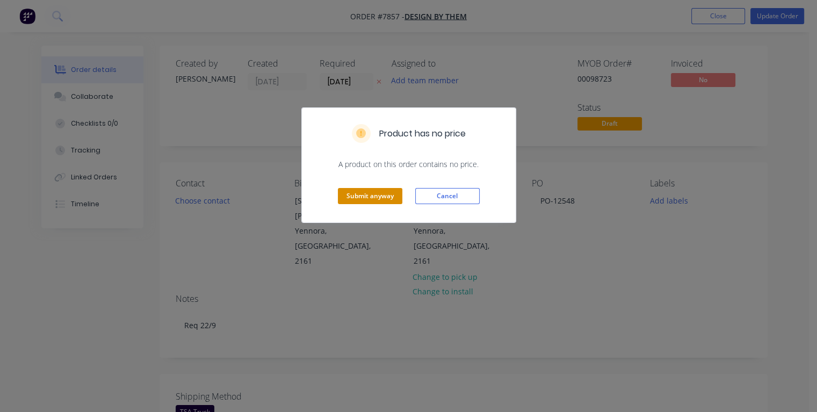
click at [372, 197] on button "Submit anyway" at bounding box center [370, 196] width 64 height 16
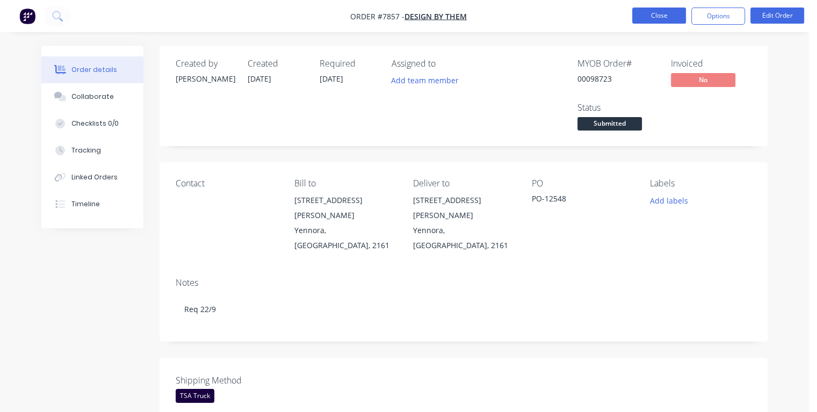
click at [645, 15] on button "Close" at bounding box center [659, 16] width 54 height 16
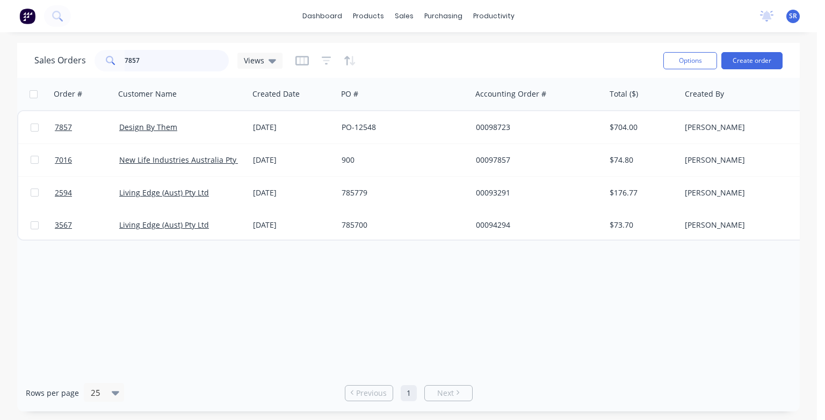
click at [165, 62] on input "7857" at bounding box center [177, 60] width 105 height 21
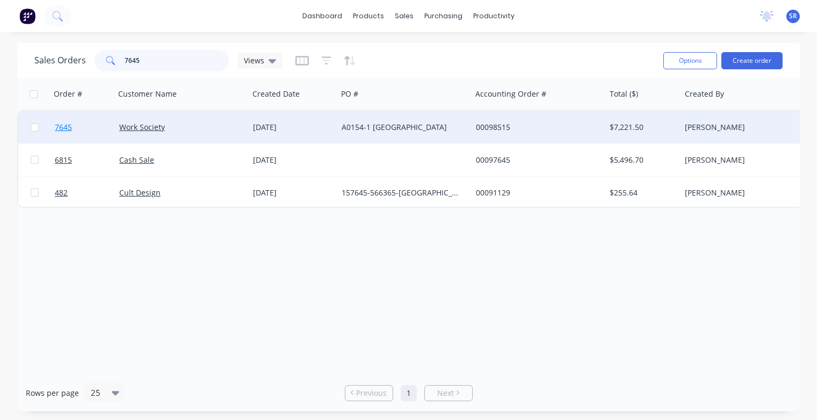
type input "7645"
click at [68, 128] on span "7645" at bounding box center [63, 127] width 17 height 11
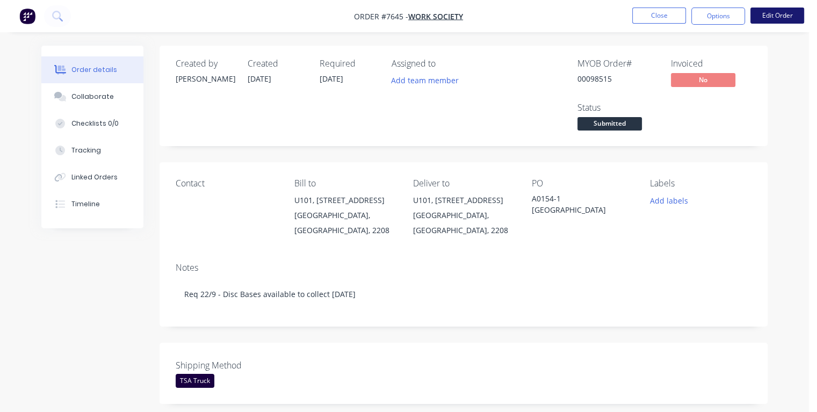
click at [776, 13] on button "Edit Order" at bounding box center [777, 16] width 54 height 16
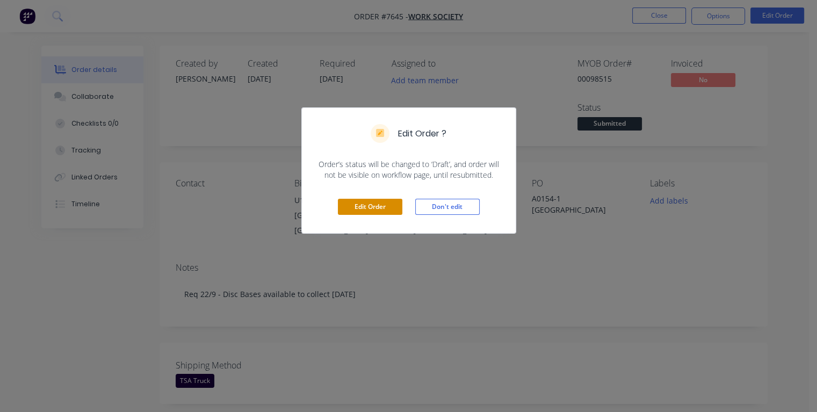
click at [367, 209] on button "Edit Order" at bounding box center [370, 207] width 64 height 16
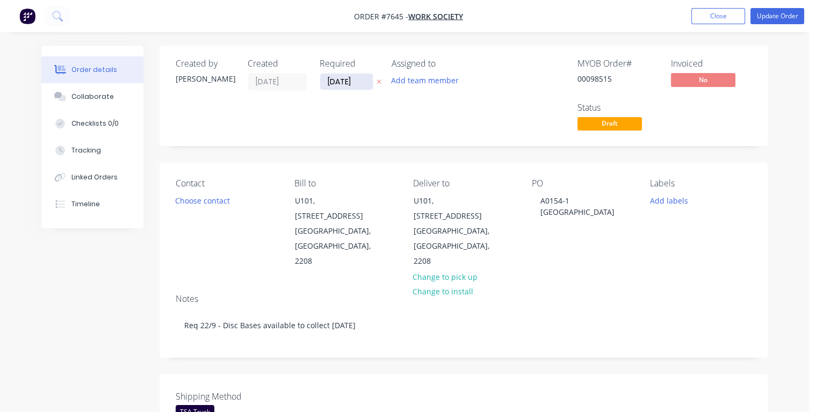
drag, startPoint x: 358, startPoint y: 84, endPoint x: 322, endPoint y: 84, distance: 36.0
click at [322, 84] on input "[DATE]" at bounding box center [346, 82] width 53 height 16
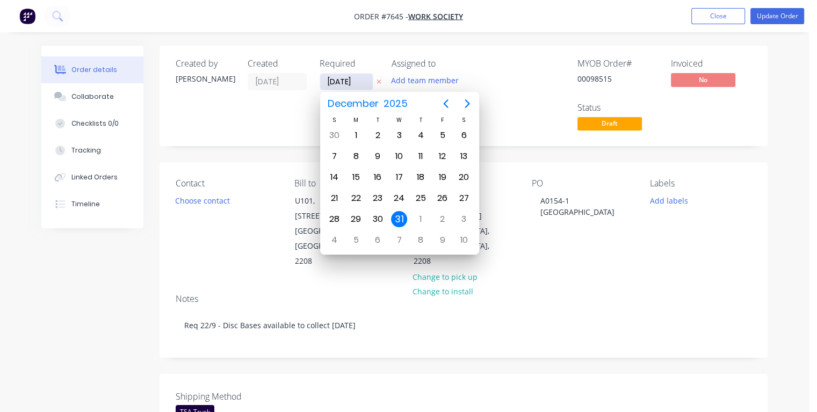
type input "[DATE]"
click at [445, 177] on div "19" at bounding box center [442, 177] width 16 height 16
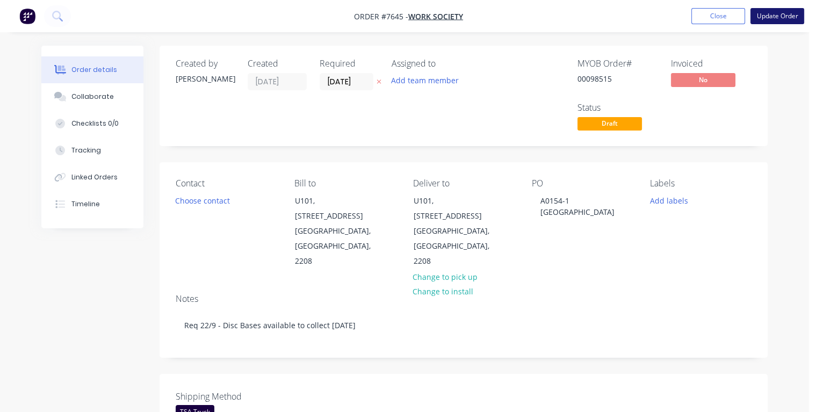
click at [778, 15] on button "Update Order" at bounding box center [777, 16] width 54 height 16
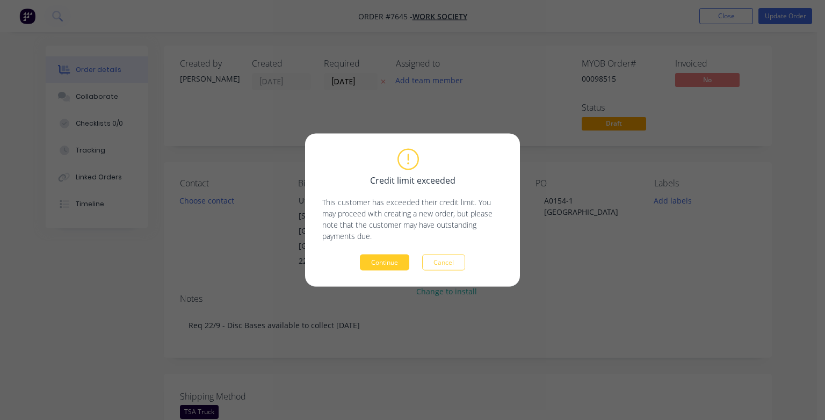
click at [377, 267] on button "Continue" at bounding box center [384, 263] width 49 height 16
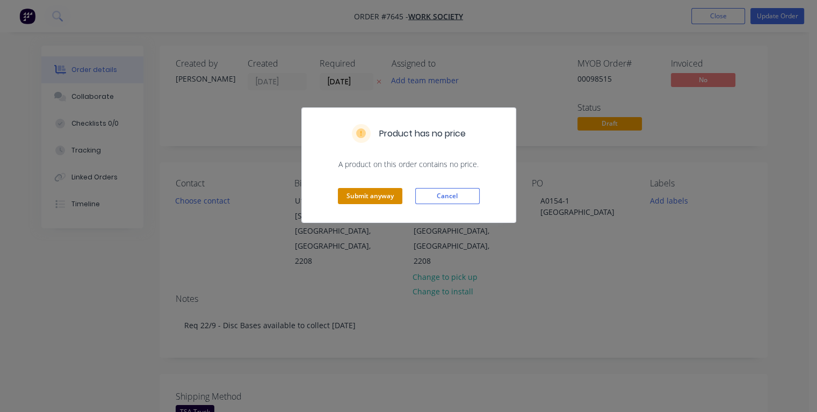
click at [349, 199] on button "Submit anyway" at bounding box center [370, 196] width 64 height 16
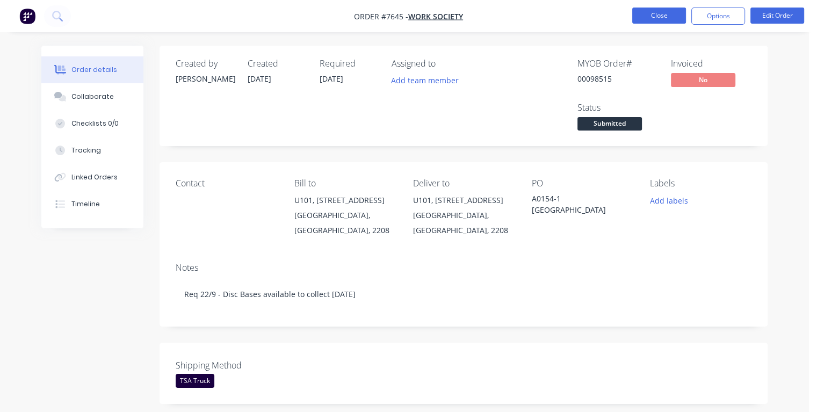
click at [673, 12] on button "Close" at bounding box center [659, 16] width 54 height 16
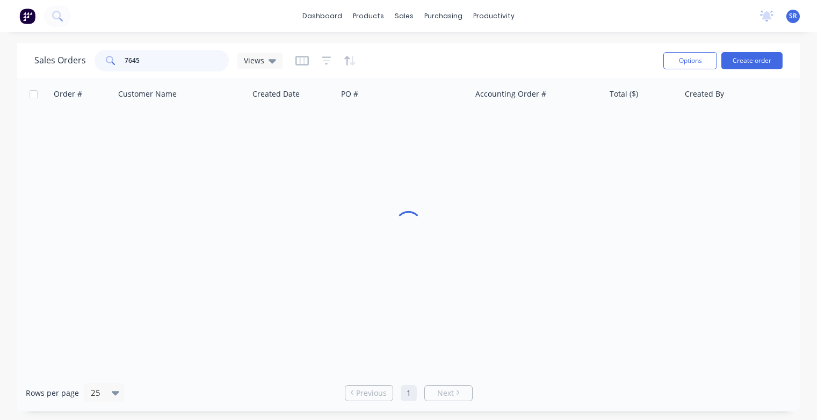
click at [184, 55] on input "7645" at bounding box center [177, 60] width 105 height 21
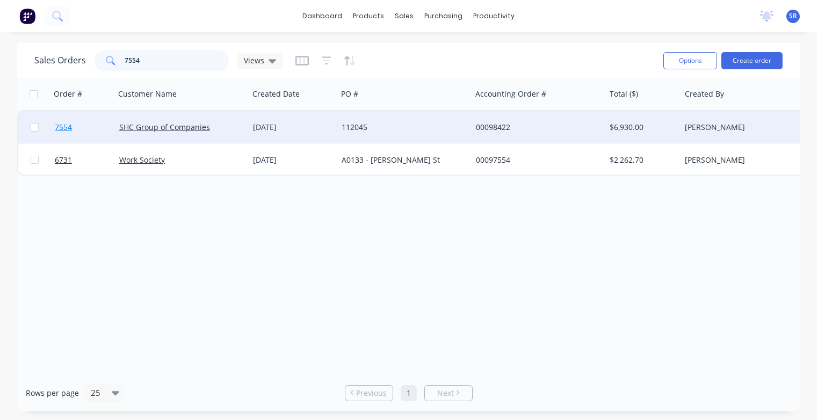
type input "7554"
click at [67, 128] on span "7554" at bounding box center [63, 127] width 17 height 11
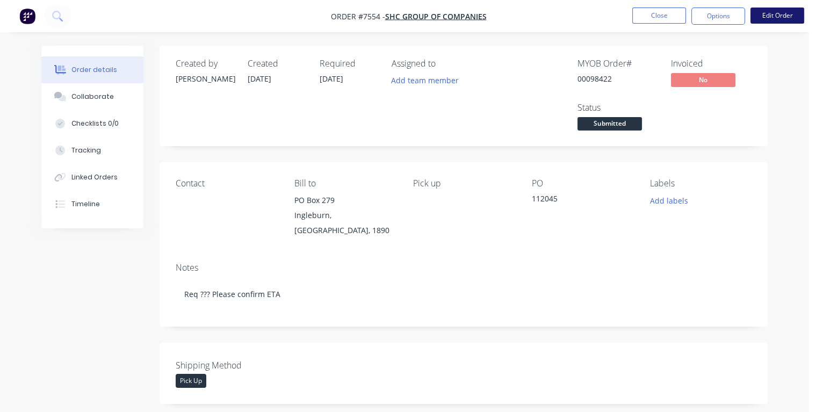
click at [775, 16] on button "Edit Order" at bounding box center [777, 16] width 54 height 16
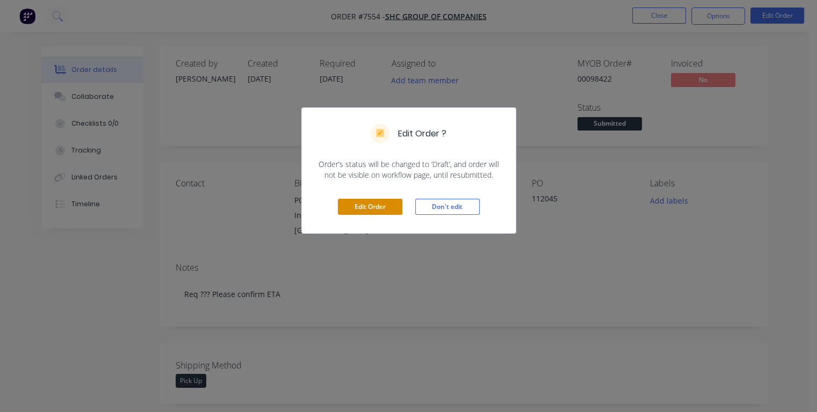
click at [357, 210] on button "Edit Order" at bounding box center [370, 207] width 64 height 16
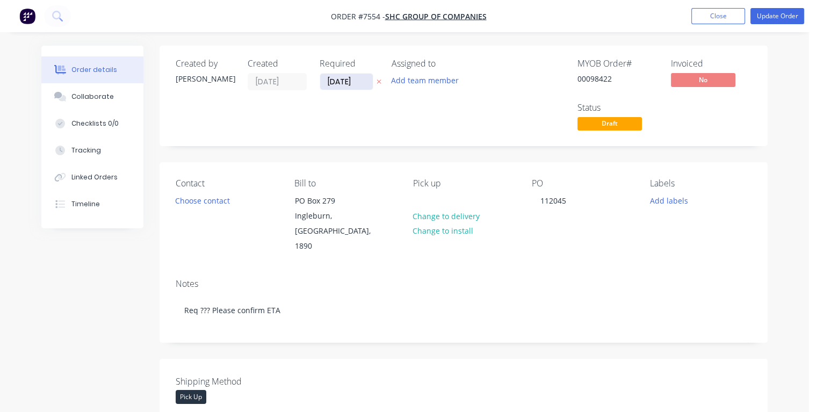
drag, startPoint x: 360, startPoint y: 78, endPoint x: 326, endPoint y: 81, distance: 33.9
click at [326, 81] on input "[DATE]" at bounding box center [346, 82] width 53 height 16
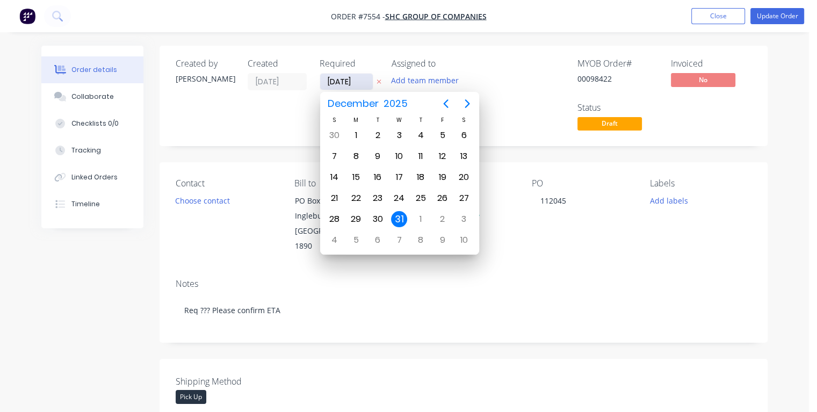
type input "[DATE]"
click at [416, 150] on div "11" at bounding box center [420, 156] width 16 height 16
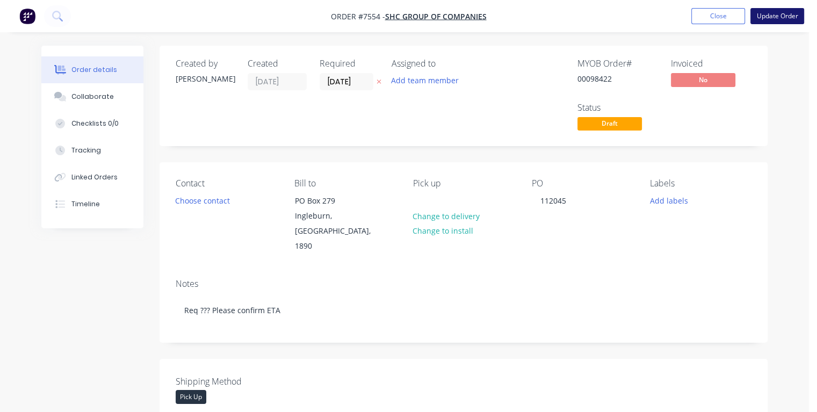
click at [773, 15] on button "Update Order" at bounding box center [777, 16] width 54 height 16
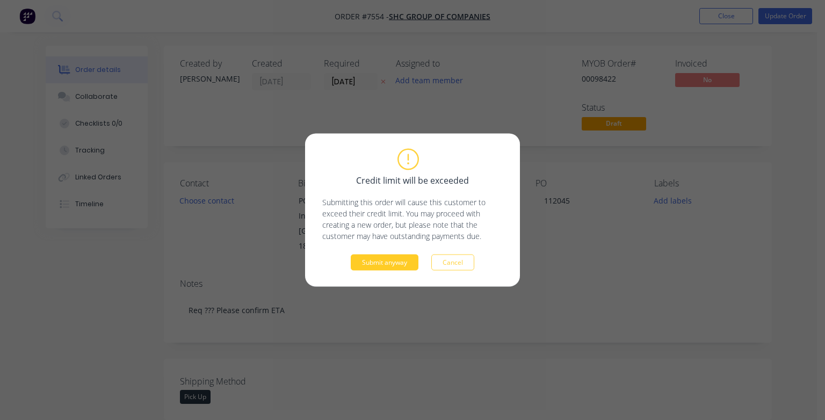
click at [387, 263] on button "Submit anyway" at bounding box center [385, 263] width 68 height 16
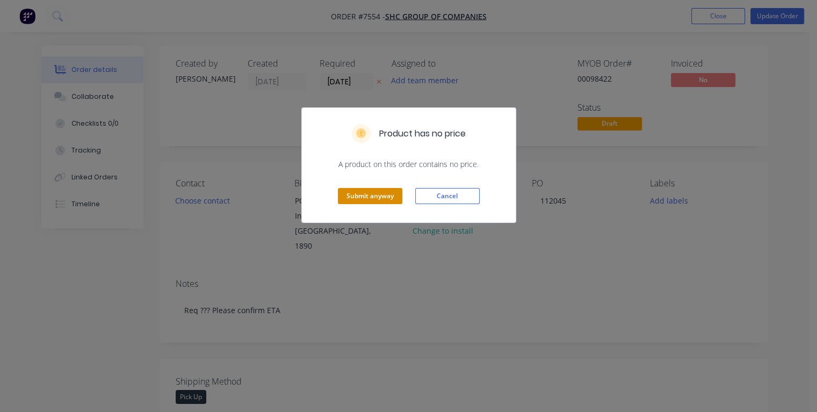
click at [384, 199] on button "Submit anyway" at bounding box center [370, 196] width 64 height 16
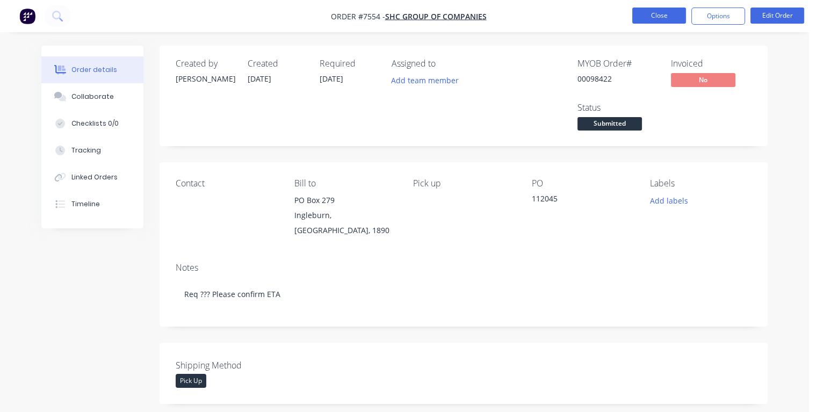
click at [646, 17] on button "Close" at bounding box center [659, 16] width 54 height 16
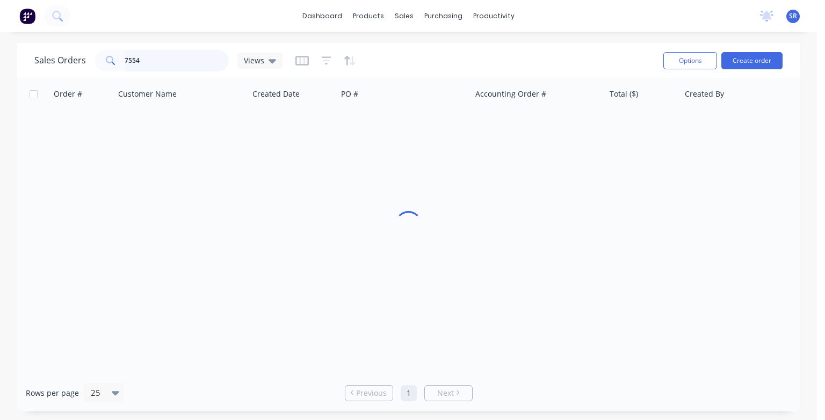
click at [189, 63] on input "7554" at bounding box center [177, 60] width 105 height 21
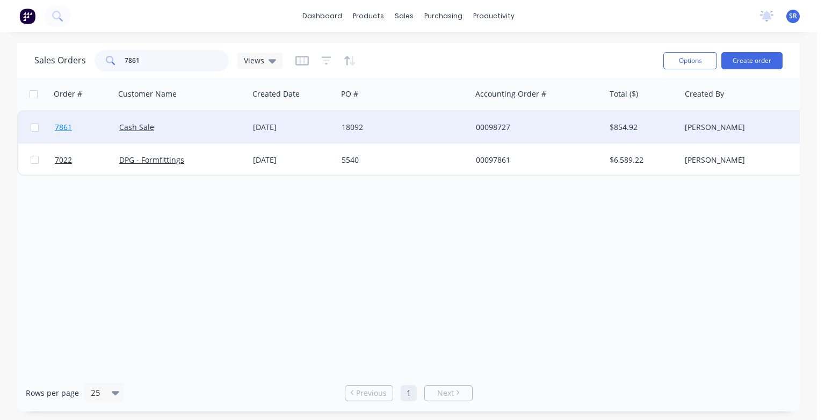
type input "7861"
click at [66, 126] on span "7861" at bounding box center [63, 127] width 17 height 11
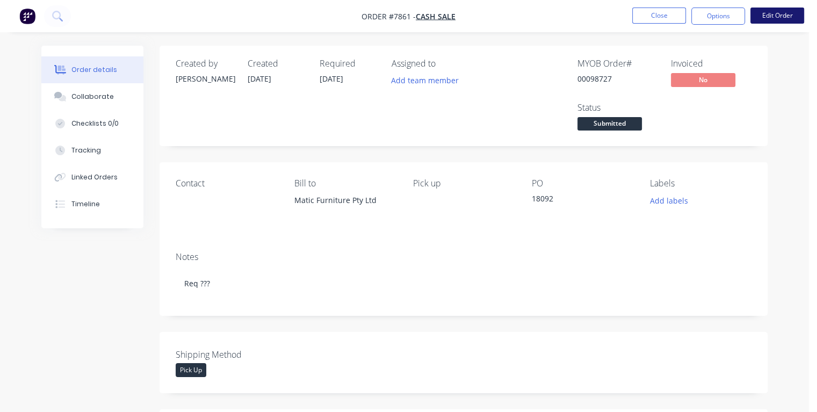
click at [756, 18] on button "Edit Order" at bounding box center [777, 16] width 54 height 16
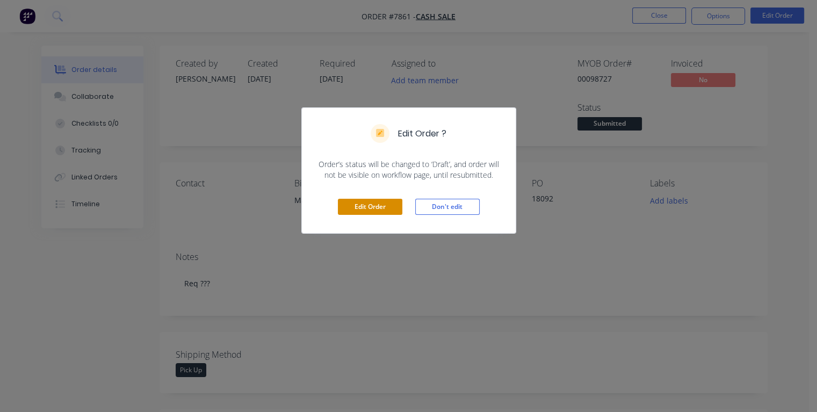
click at [383, 203] on button "Edit Order" at bounding box center [370, 207] width 64 height 16
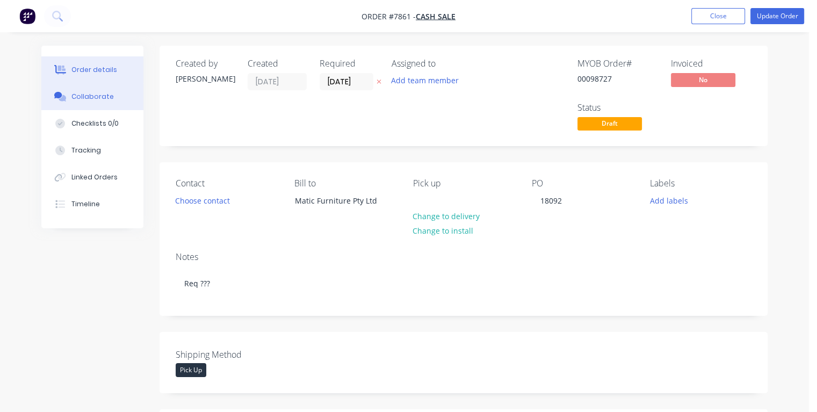
click at [92, 100] on div "Collaborate" at bounding box center [92, 97] width 42 height 10
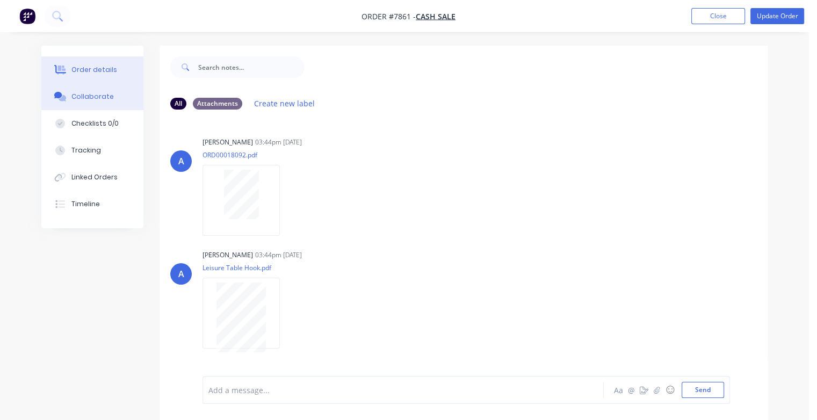
click at [78, 70] on div "Order details" at bounding box center [94, 70] width 46 height 10
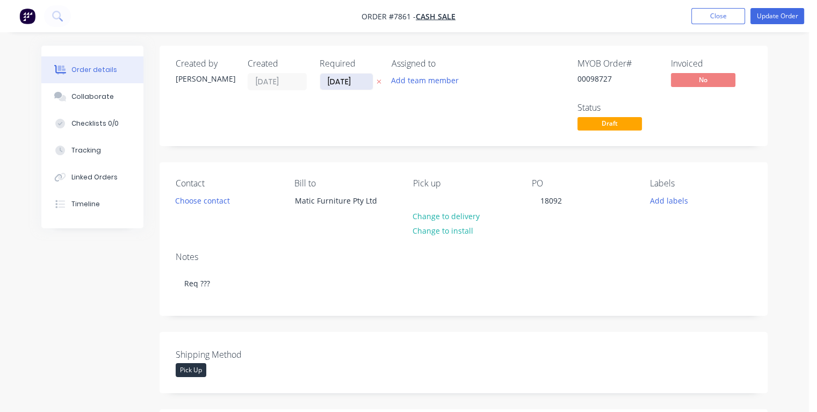
drag, startPoint x: 359, startPoint y: 79, endPoint x: 319, endPoint y: 83, distance: 39.4
click at [320, 83] on input "[DATE]" at bounding box center [346, 82] width 53 height 16
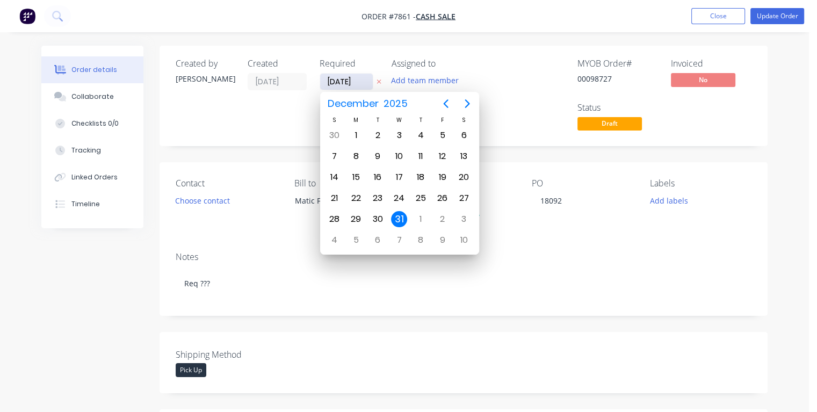
type input "[DATE]"
click at [354, 151] on div "8" at bounding box center [356, 156] width 16 height 16
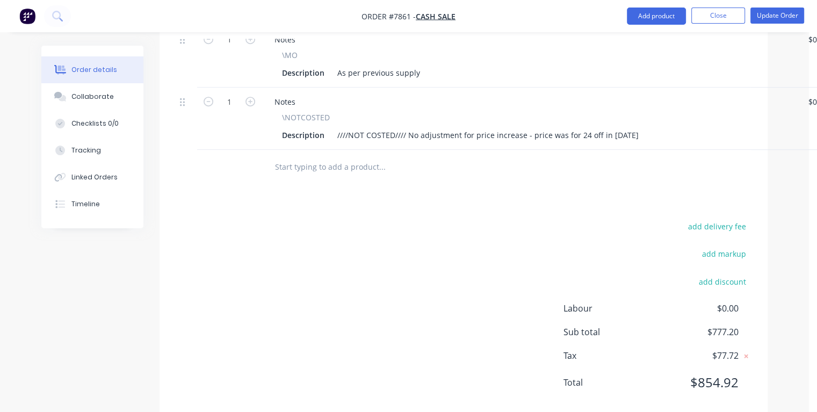
scroll to position [644, 0]
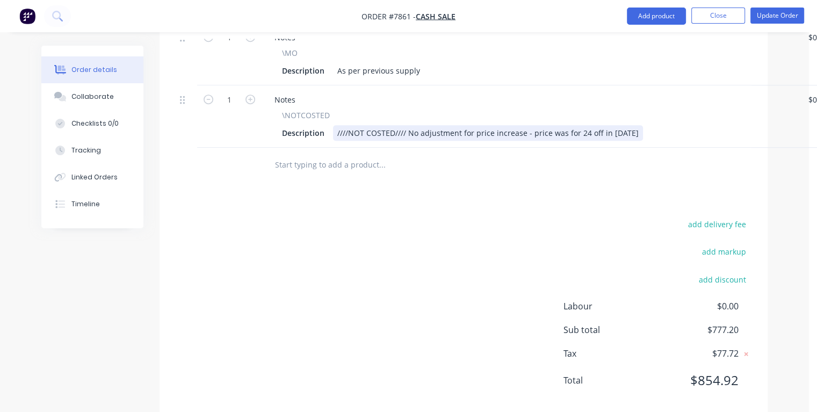
click at [638, 133] on div "Description ////NOT COSTED//// No adjustment for price increase - price was for…" at bounding box center [528, 133] width 500 height 16
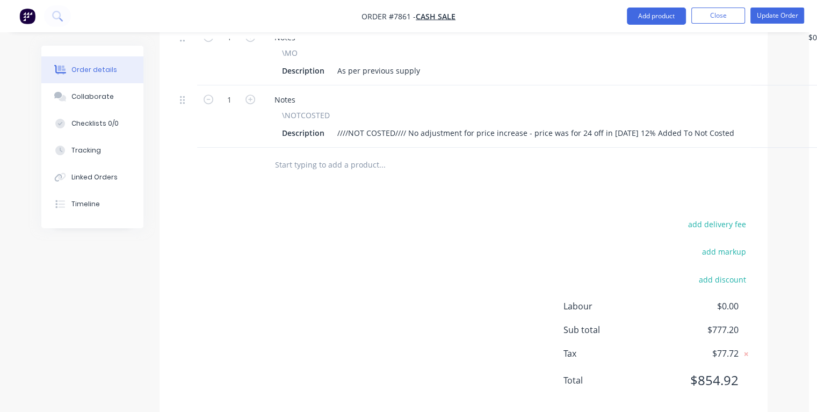
scroll to position [644, 15]
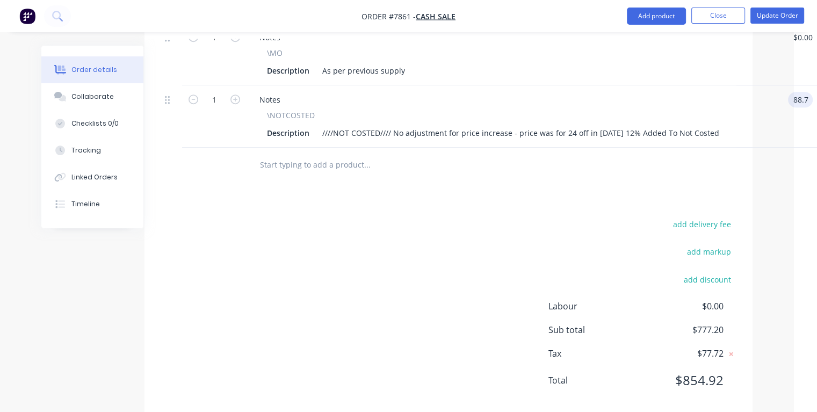
type input "$88.70"
type input "88.70"
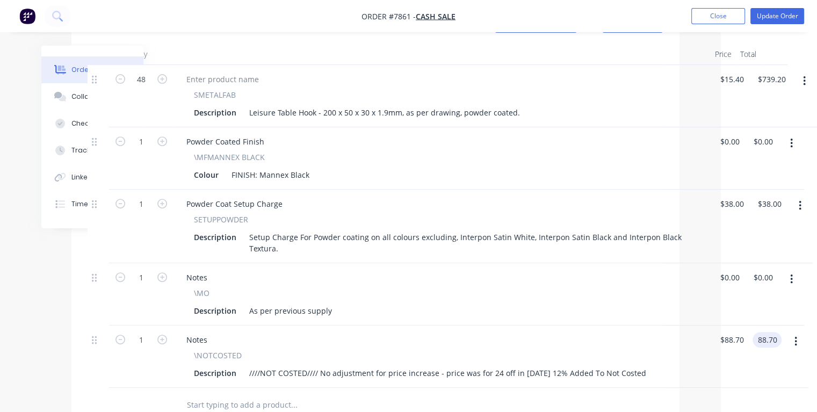
scroll to position [396, 88]
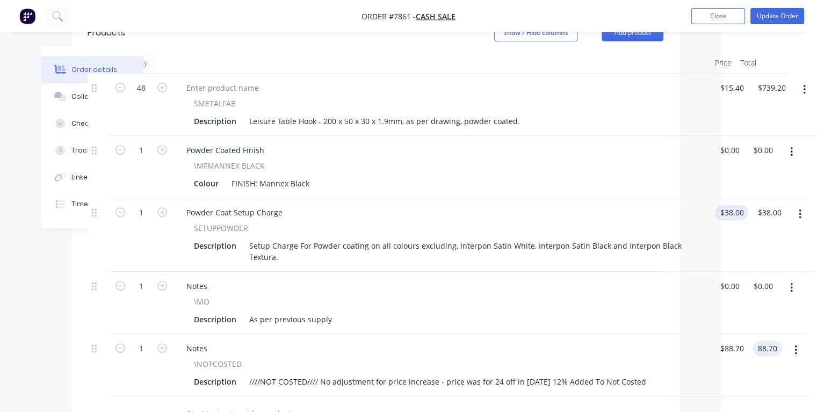
type input "38"
type input "$88.70"
click at [732, 213] on input "38" at bounding box center [726, 213] width 14 height 16
type input "$50.00"
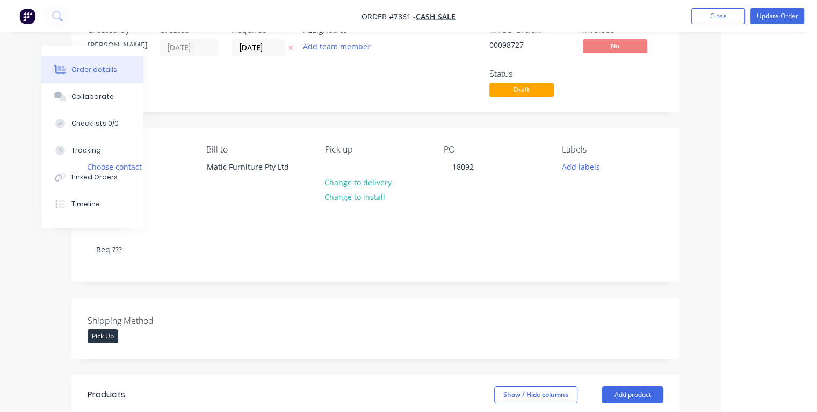
scroll to position [0, 88]
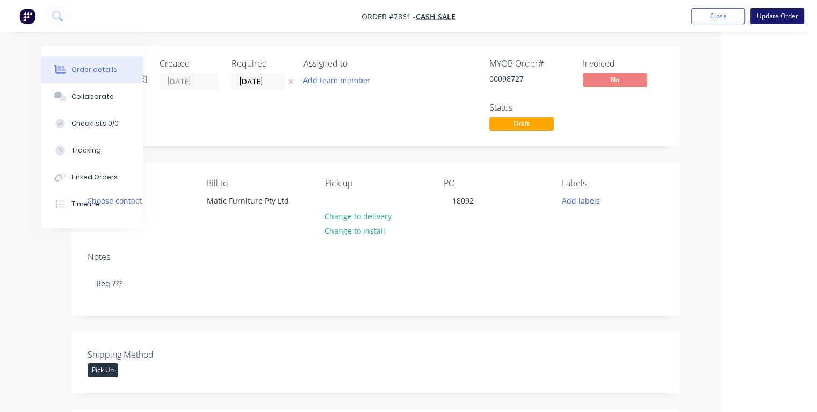
type input "$50.00"
click at [767, 19] on button "Update Order" at bounding box center [777, 16] width 54 height 16
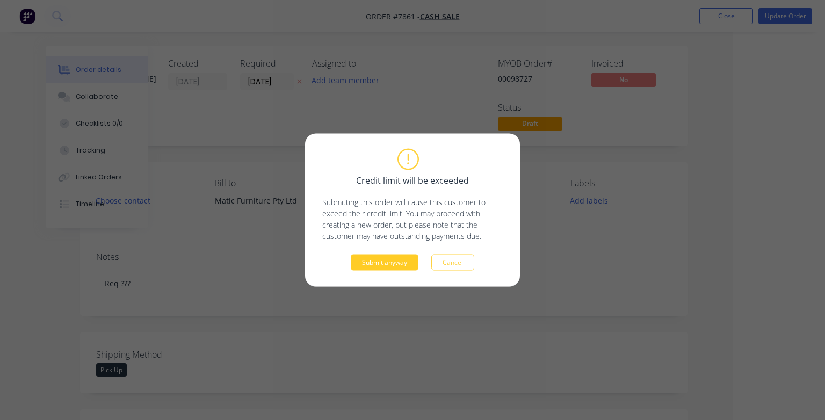
click at [364, 261] on button "Submit anyway" at bounding box center [385, 263] width 68 height 16
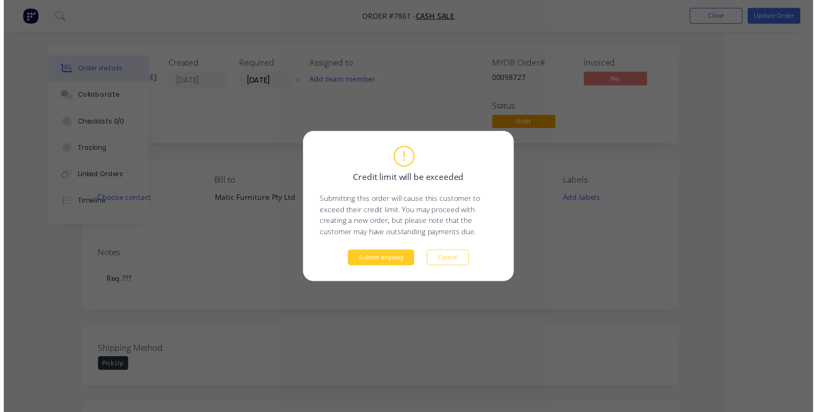
scroll to position [0, 58]
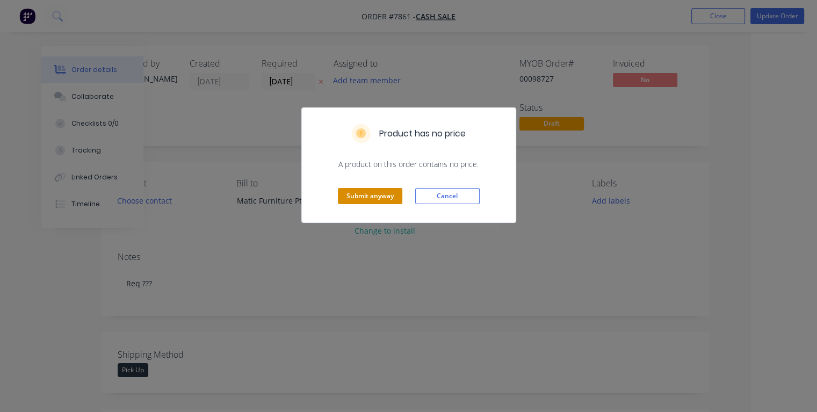
click at [356, 197] on button "Submit anyway" at bounding box center [370, 196] width 64 height 16
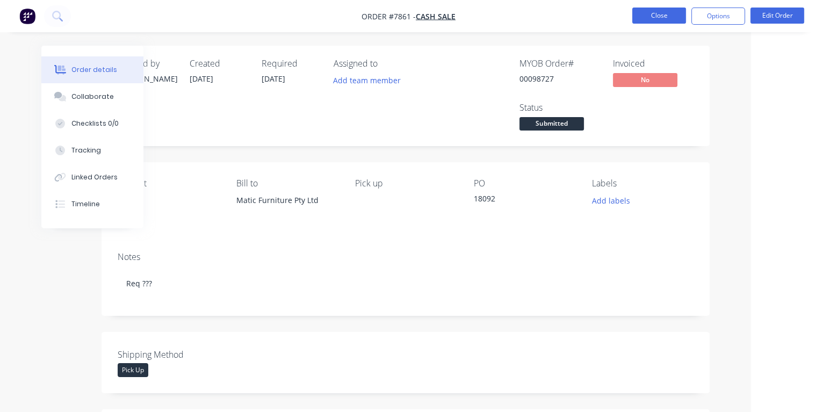
click at [651, 12] on button "Close" at bounding box center [659, 16] width 54 height 16
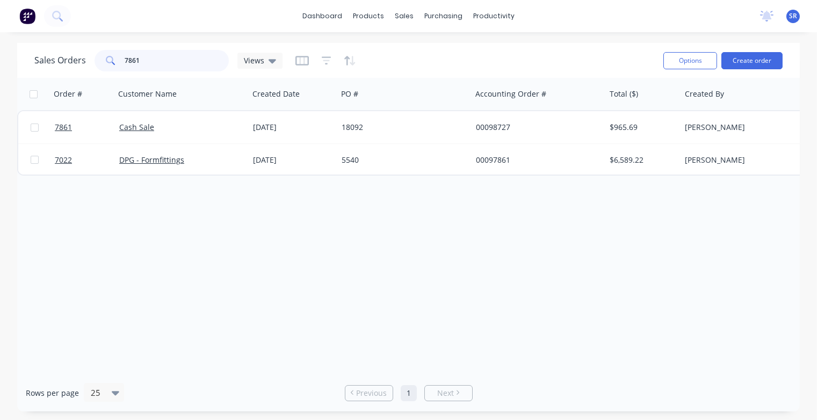
click at [150, 62] on input "7861" at bounding box center [177, 60] width 105 height 21
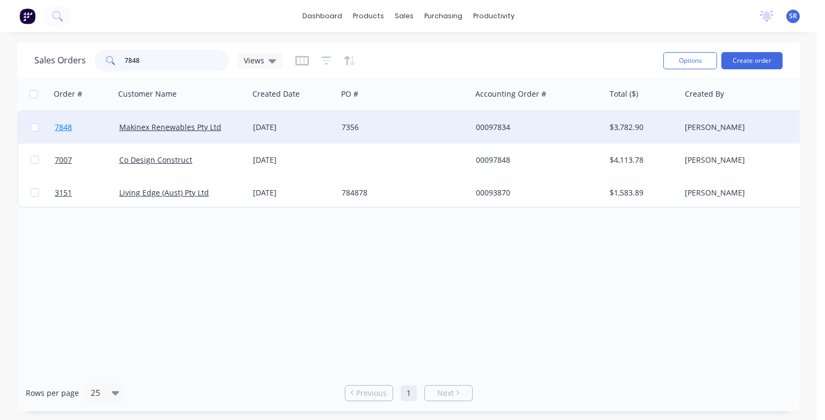
type input "7848"
click at [62, 125] on span "7848" at bounding box center [63, 127] width 17 height 11
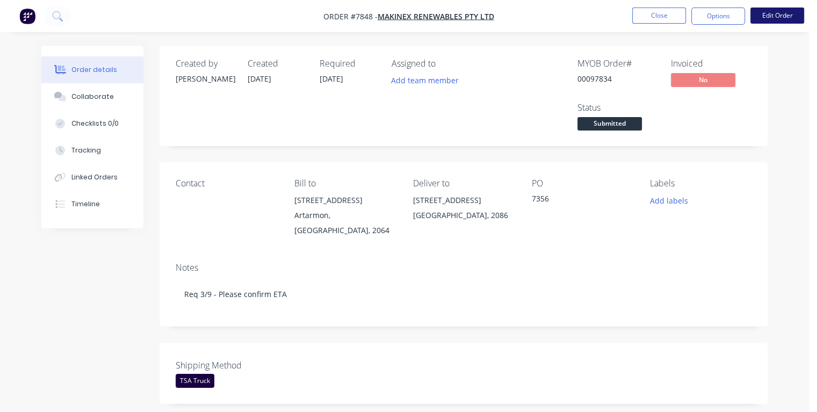
click at [784, 17] on button "Edit Order" at bounding box center [777, 16] width 54 height 16
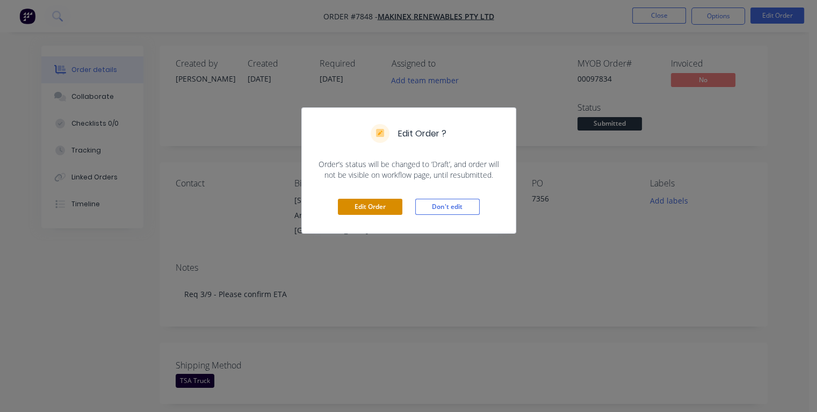
click at [369, 207] on button "Edit Order" at bounding box center [370, 207] width 64 height 16
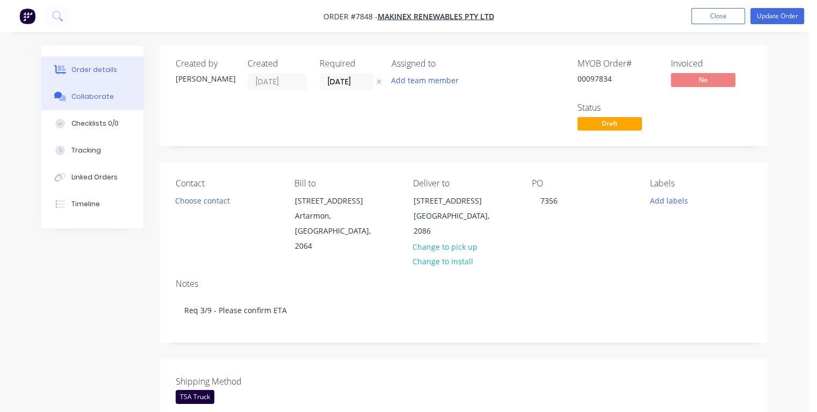
click at [93, 98] on div "Collaborate" at bounding box center [92, 97] width 42 height 10
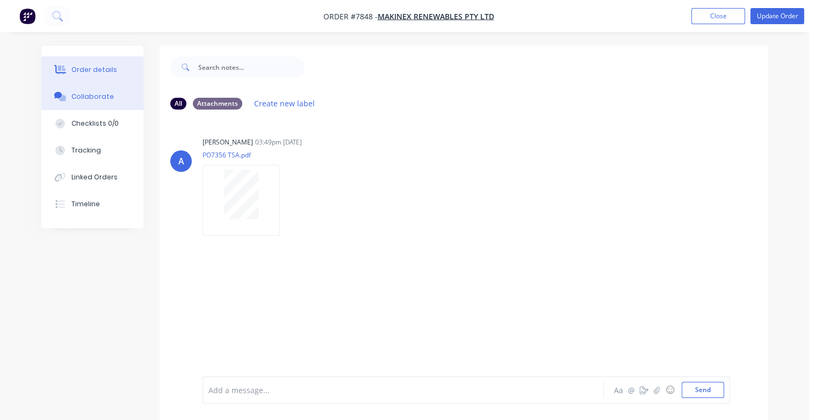
click at [55, 67] on icon at bounding box center [60, 70] width 12 height 10
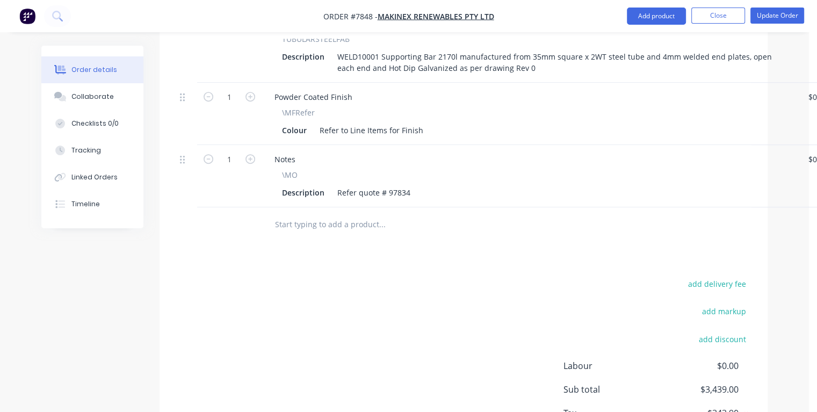
scroll to position [644, 0]
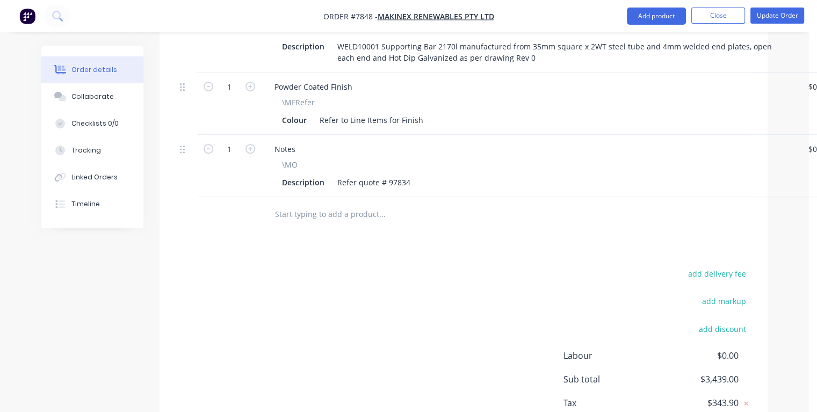
click at [338, 204] on input "text" at bounding box center [381, 214] width 215 height 21
type input "\mo"
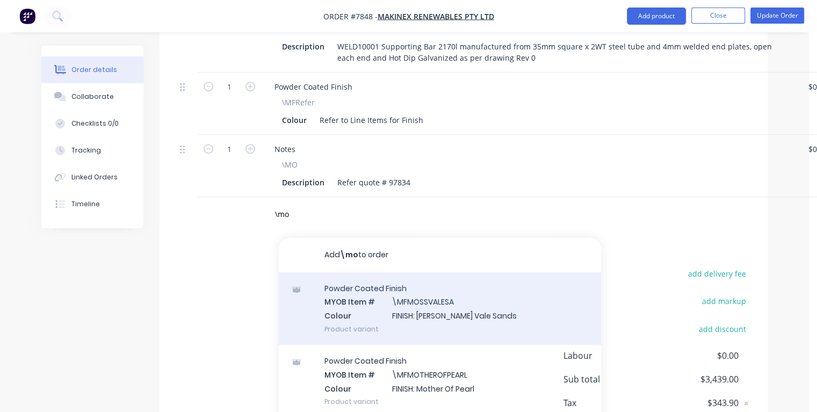
scroll to position [161, 0]
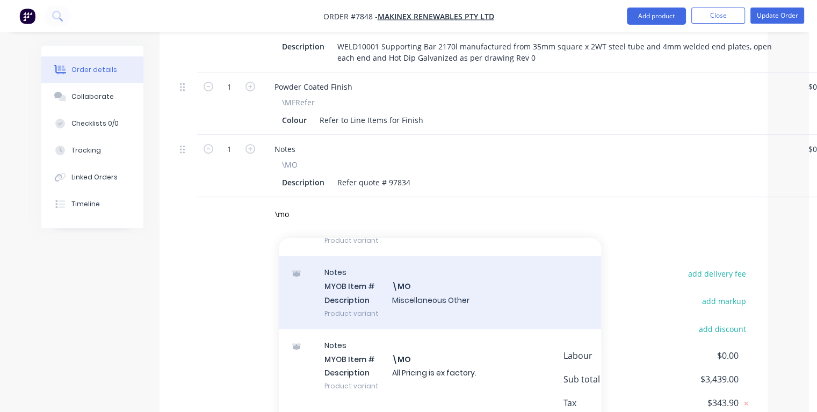
click at [392, 287] on div "Notes MYOB Item # \MO Description Miscellaneous Other Product variant" at bounding box center [440, 292] width 322 height 72
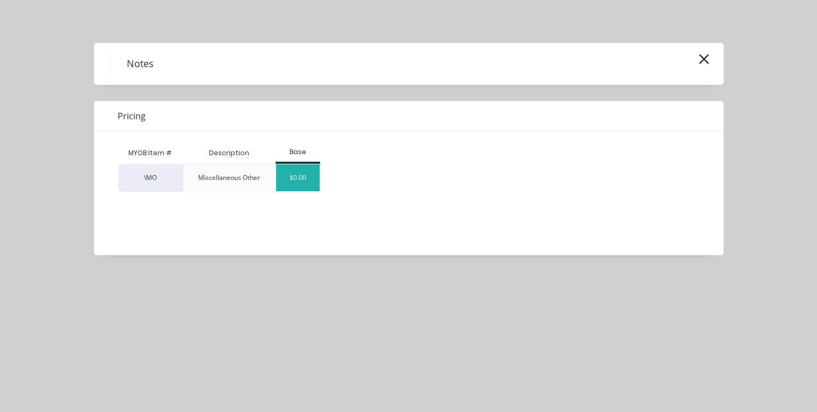
click at [299, 188] on div "$0.00" at bounding box center [297, 177] width 43 height 27
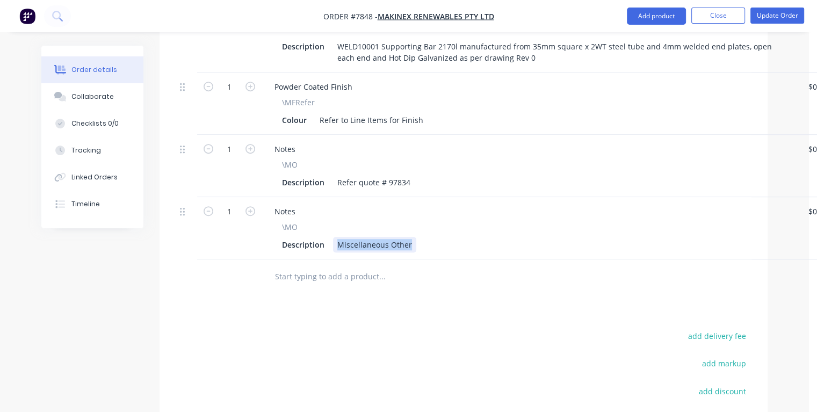
drag, startPoint x: 337, startPoint y: 227, endPoint x: 423, endPoint y: 231, distance: 86.0
click at [423, 237] on div "Description Miscellaneous Other" at bounding box center [528, 245] width 500 height 16
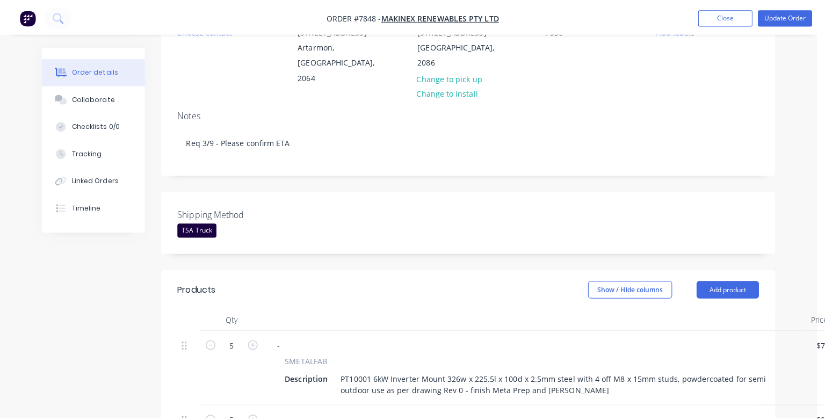
scroll to position [0, 0]
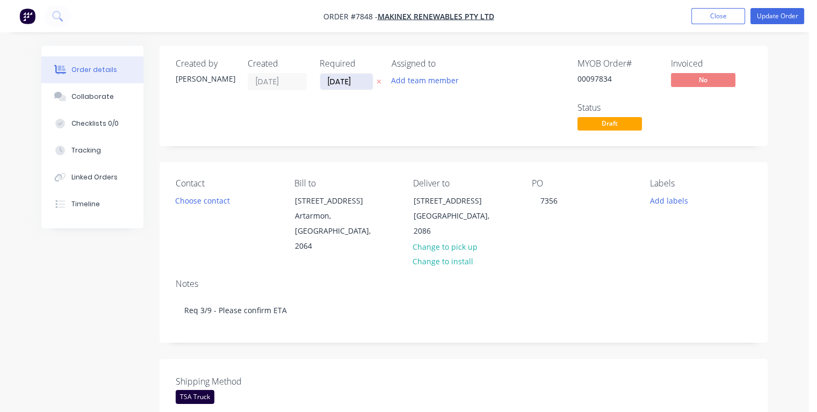
drag, startPoint x: 357, startPoint y: 81, endPoint x: 324, endPoint y: 83, distance: 33.4
click at [324, 83] on input "[DATE]" at bounding box center [346, 82] width 53 height 16
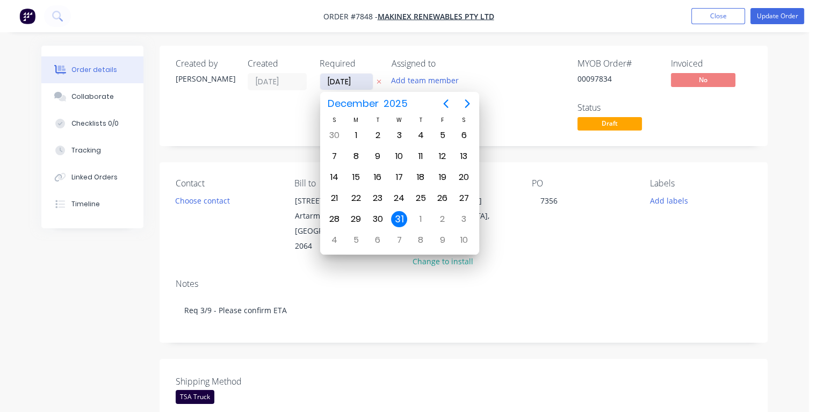
type input "[DATE]"
click at [418, 132] on div "4" at bounding box center [420, 135] width 16 height 16
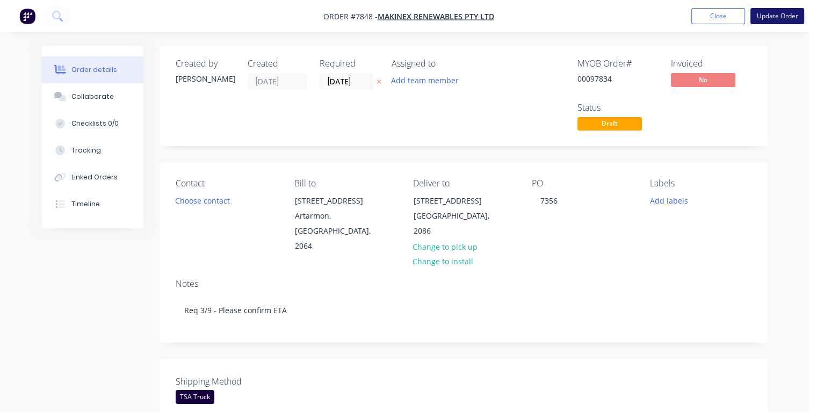
click at [774, 20] on button "Update Order" at bounding box center [777, 16] width 54 height 16
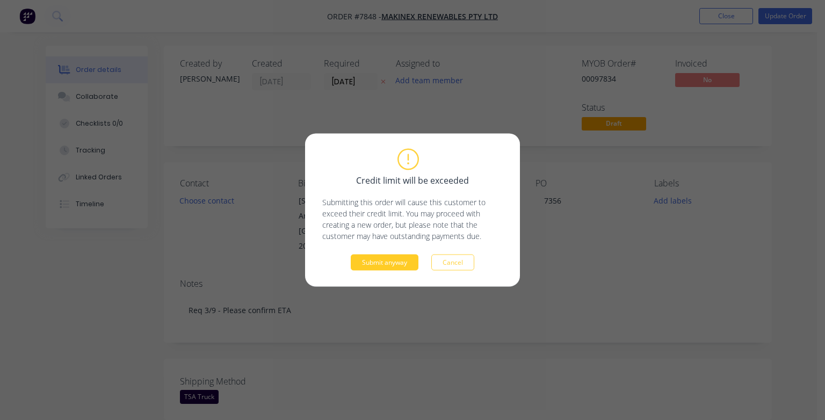
click at [398, 263] on button "Submit anyway" at bounding box center [385, 263] width 68 height 16
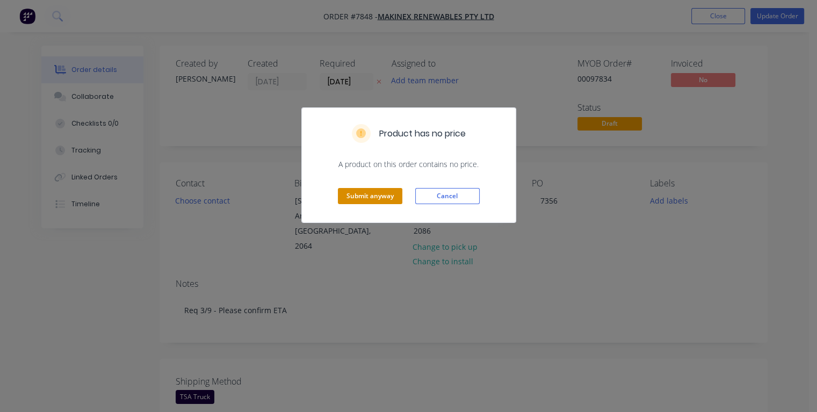
click at [376, 191] on button "Submit anyway" at bounding box center [370, 196] width 64 height 16
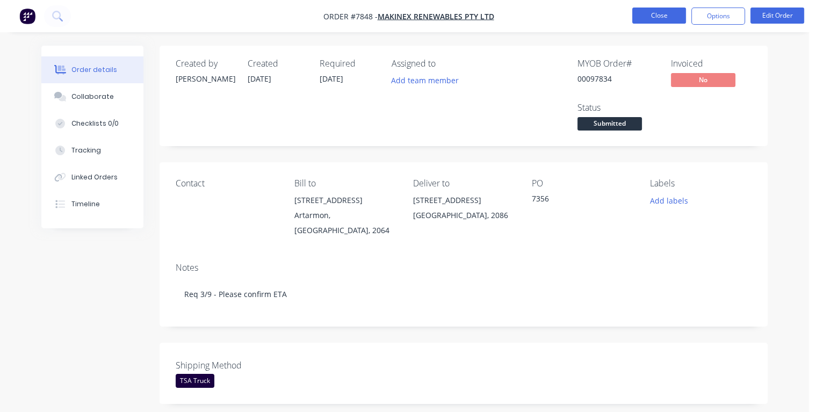
click at [656, 13] on button "Close" at bounding box center [659, 16] width 54 height 16
